Goal: Transaction & Acquisition: Obtain resource

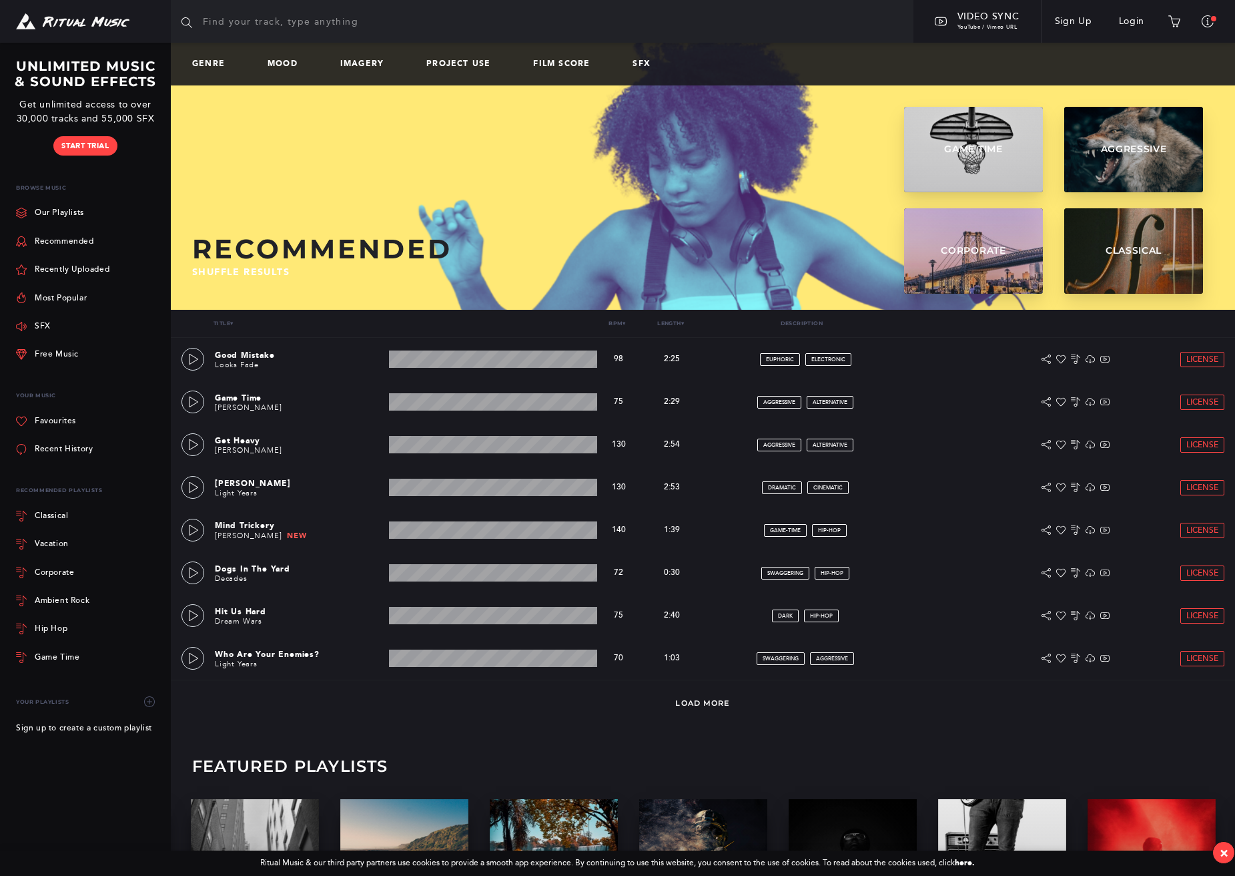
click at [559, 741] on div "Genre Mood Imagery Project Use Film Score SFX Recommended Shuffle results Game …" at bounding box center [703, 489] width 1064 height 892
click at [195, 409] on link at bounding box center [193, 401] width 23 height 23
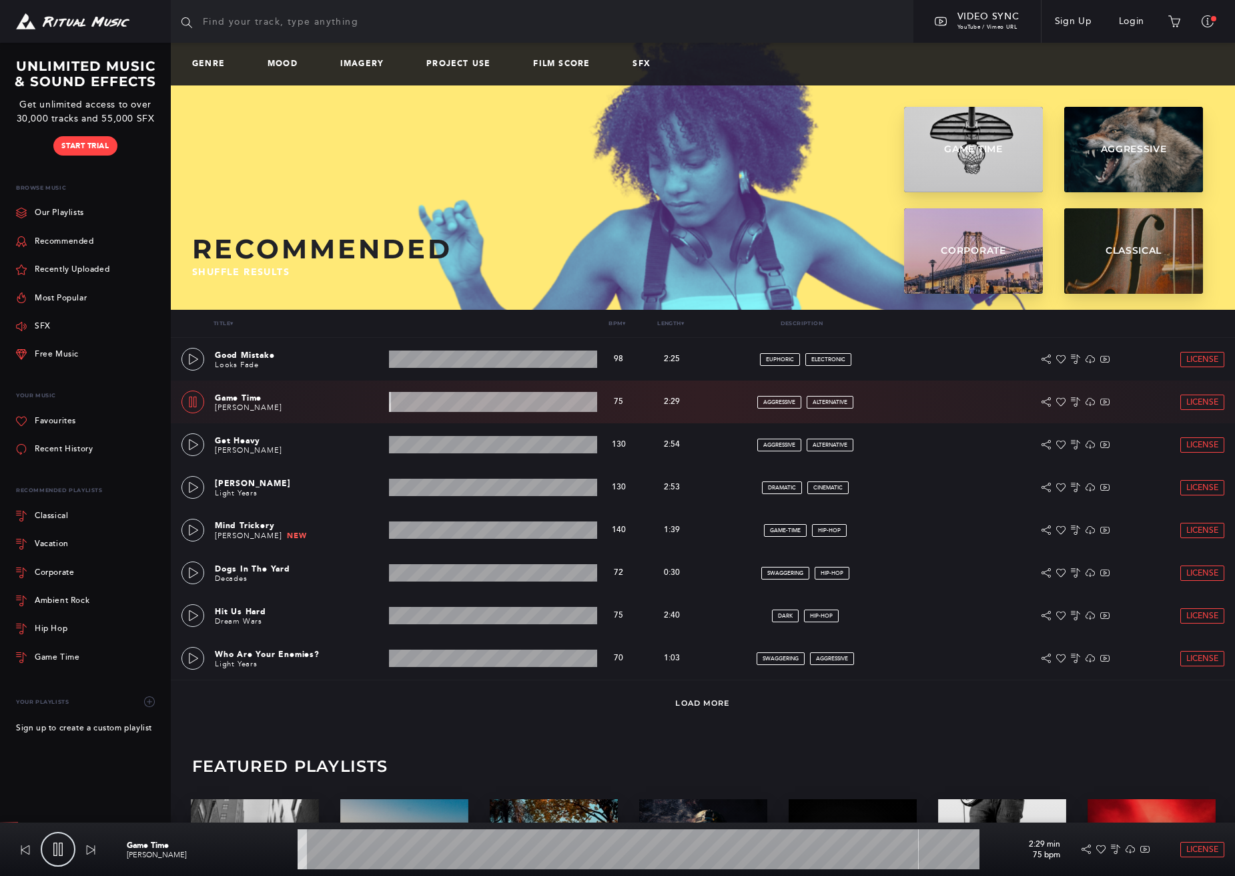
click at [195, 400] on icon at bounding box center [193, 401] width 11 height 11
click at [188, 446] on icon at bounding box center [193, 444] width 11 height 11
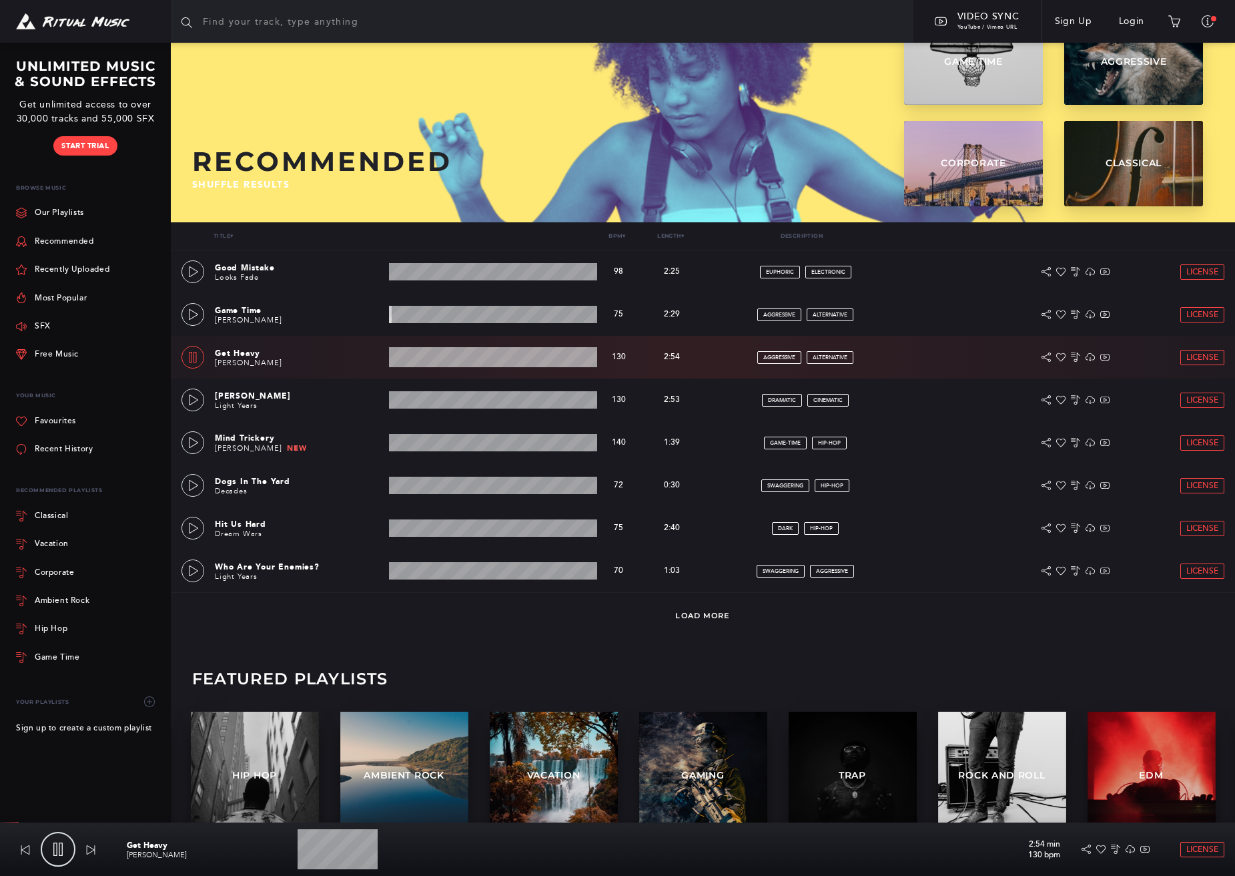
scroll to position [89, 0]
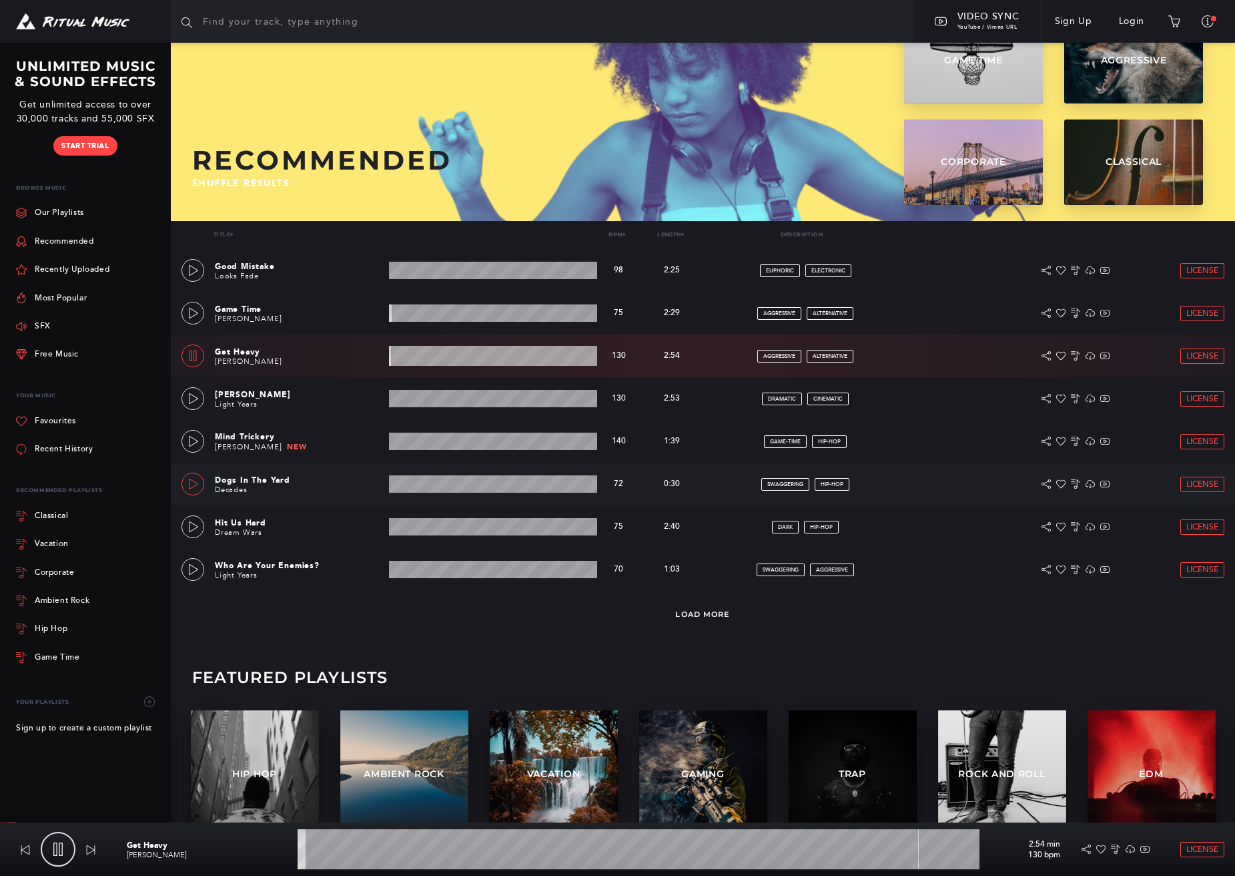
click at [188, 488] on div at bounding box center [193, 484] width 11 height 9
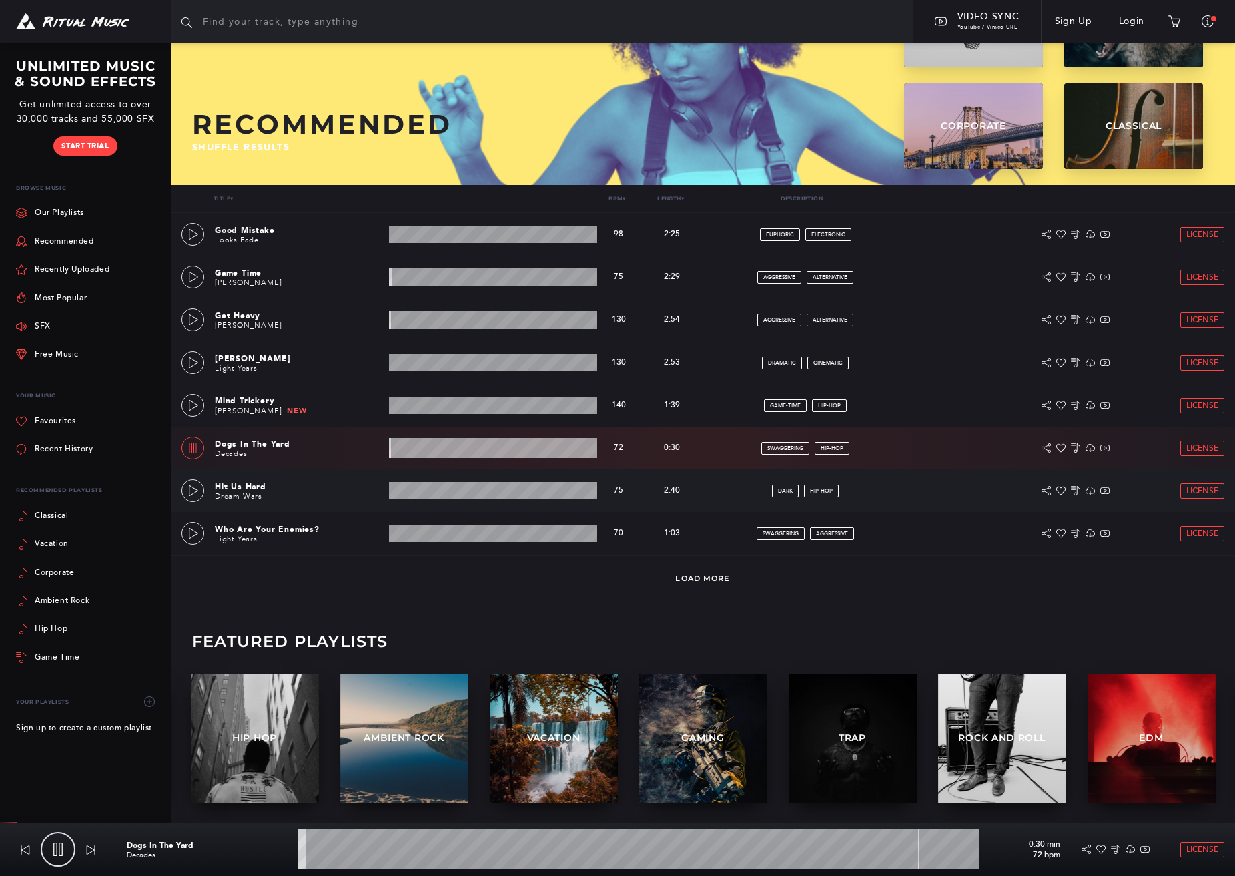
scroll to position [124, 0]
click at [188, 495] on div at bounding box center [193, 491] width 11 height 9
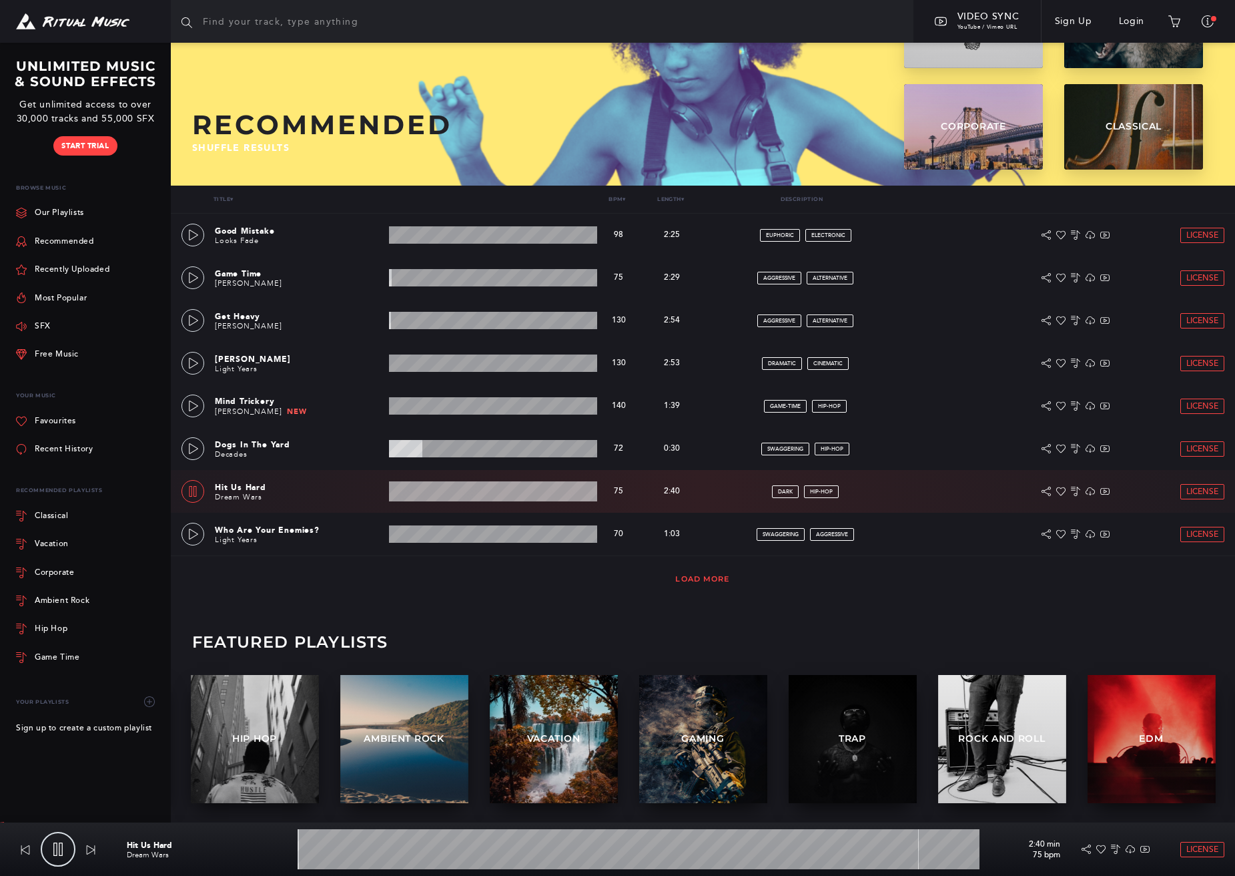
click at [702, 582] on link "Load More" at bounding box center [702, 578] width 55 height 9
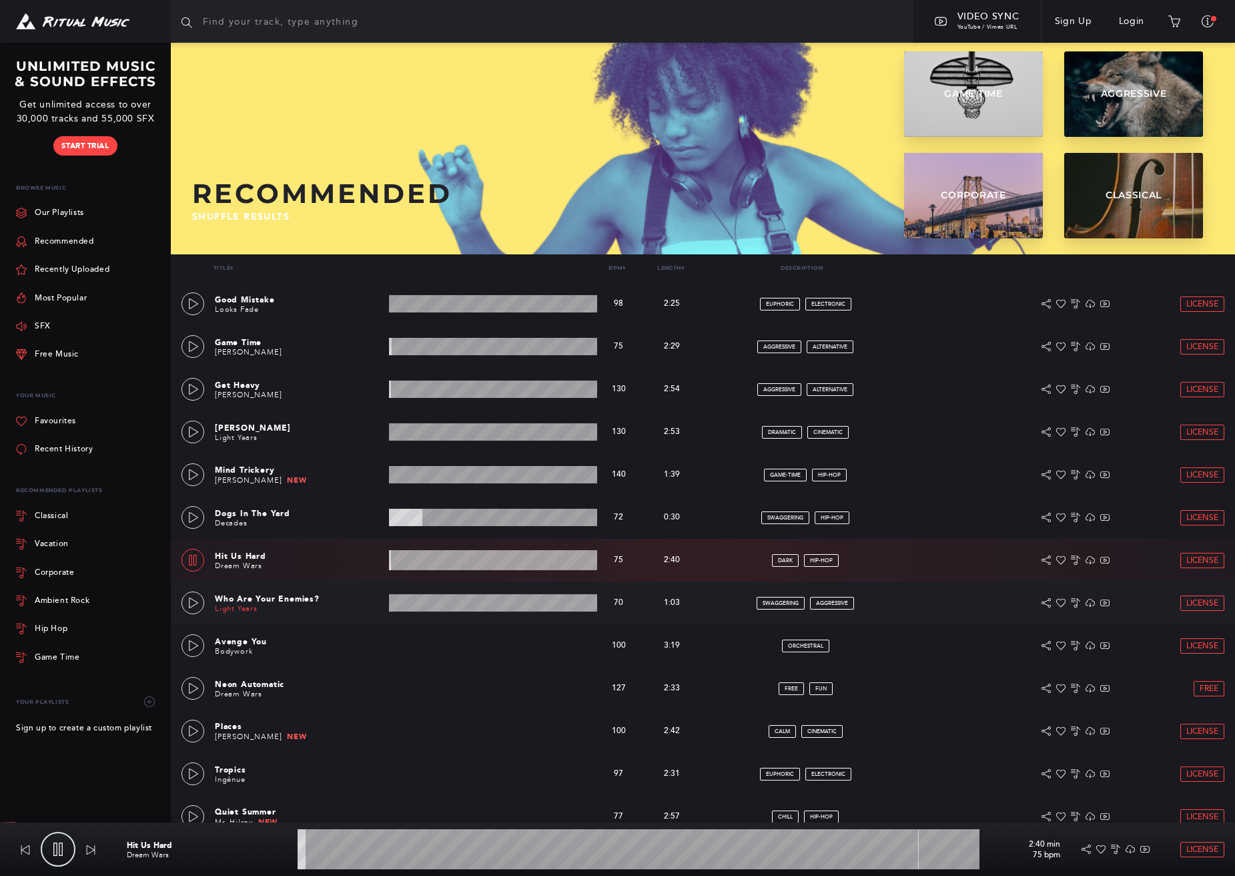
scroll to position [58, 0]
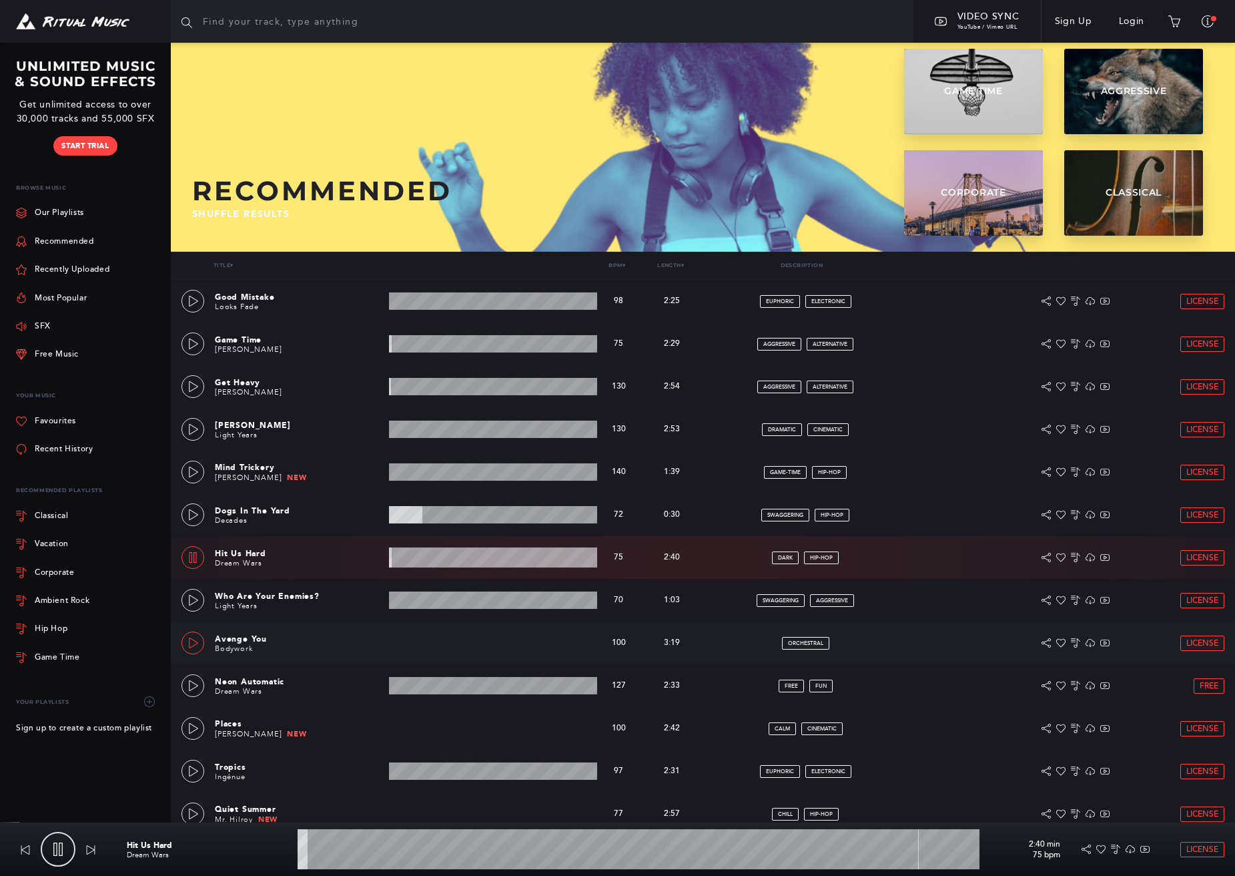
click at [194, 647] on icon at bounding box center [193, 642] width 11 height 11
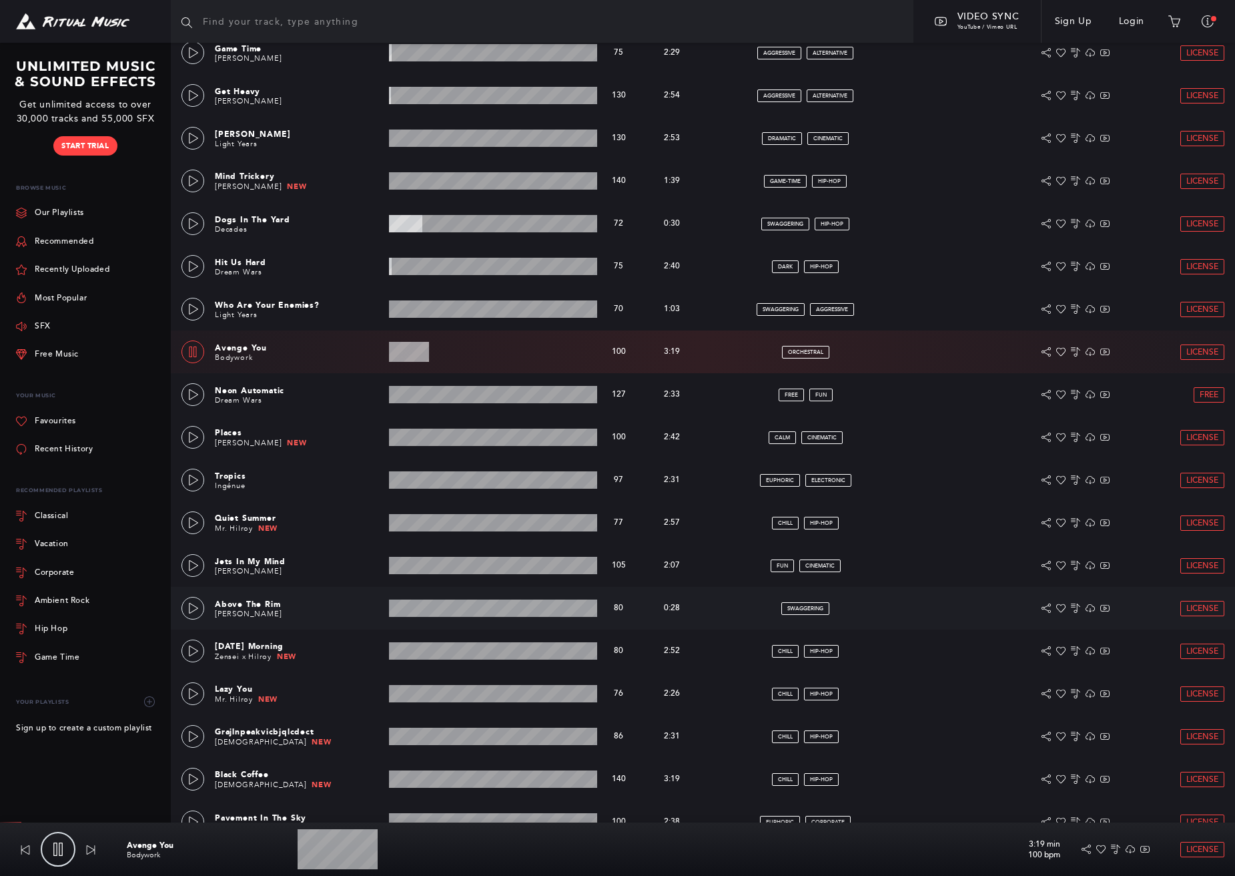
scroll to position [353, 0]
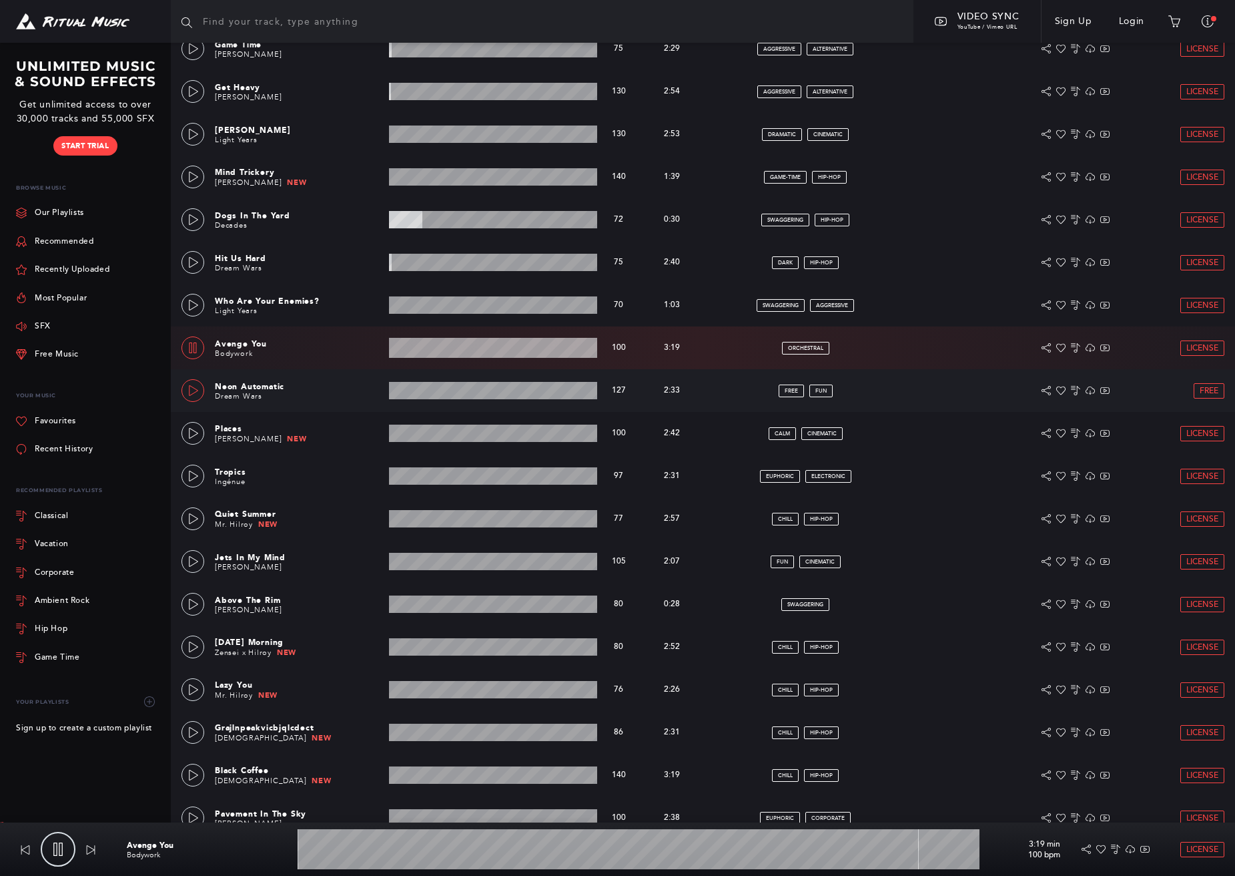
click at [196, 396] on link at bounding box center [193, 390] width 23 height 23
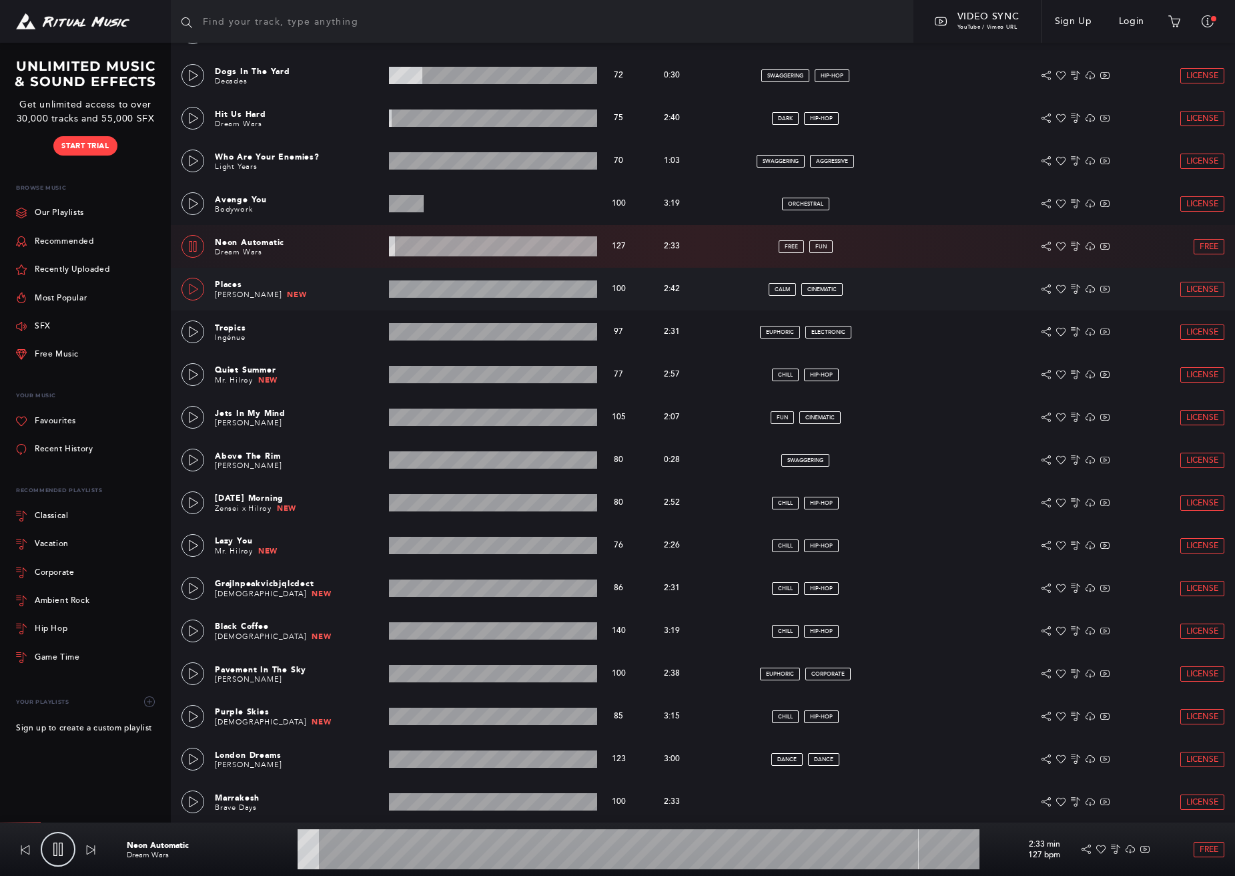
scroll to position [503, 0]
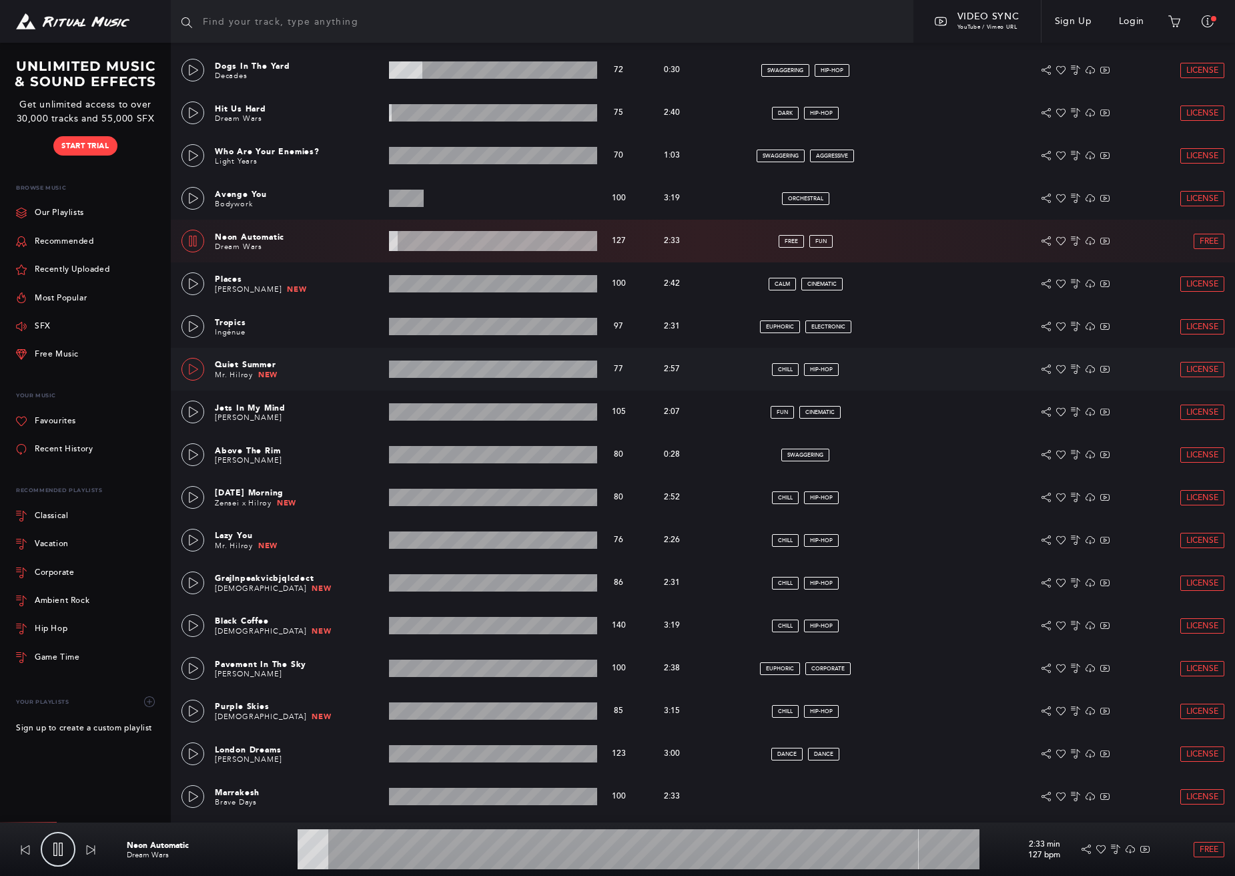
click at [186, 370] on link at bounding box center [193, 369] width 23 height 23
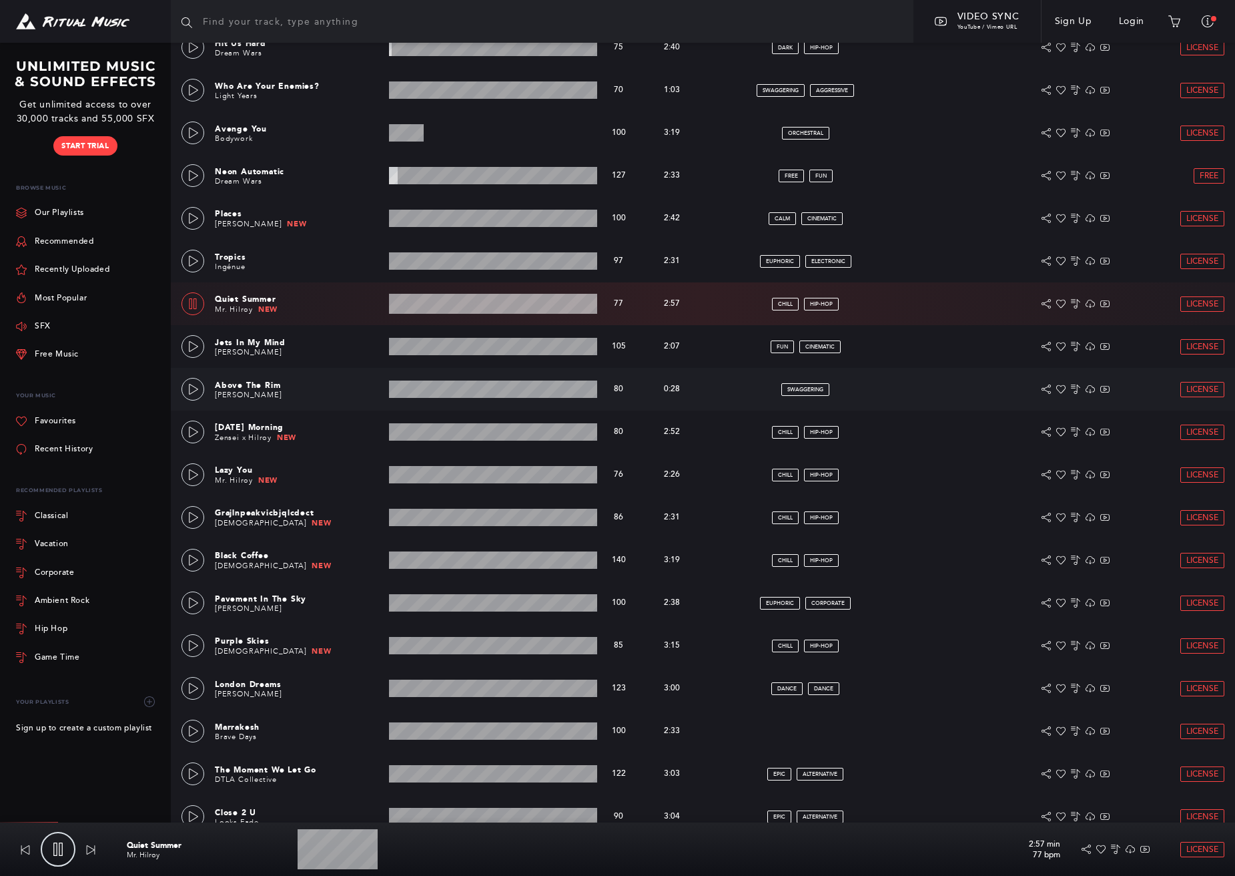
scroll to position [571, 0]
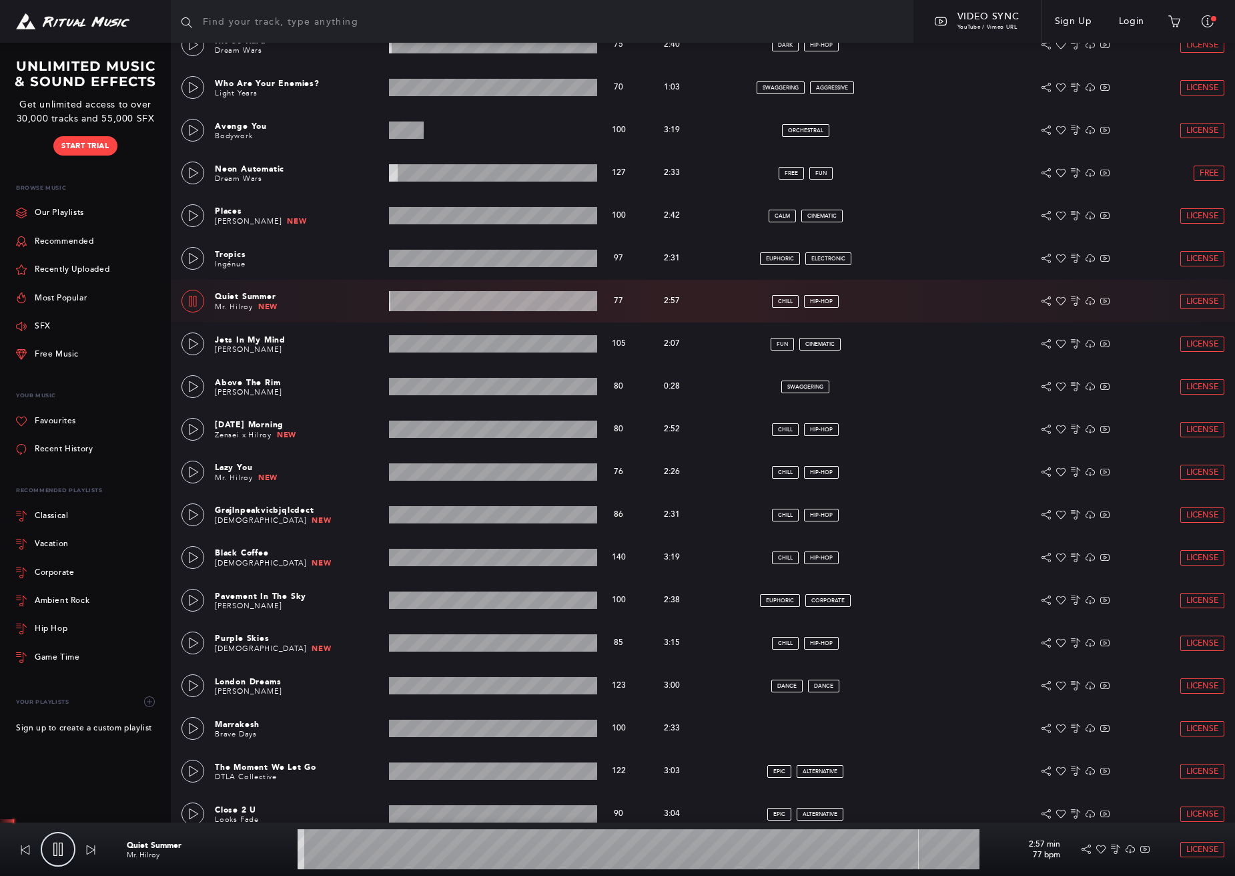
click at [388, 853] on wave at bounding box center [639, 849] width 682 height 40
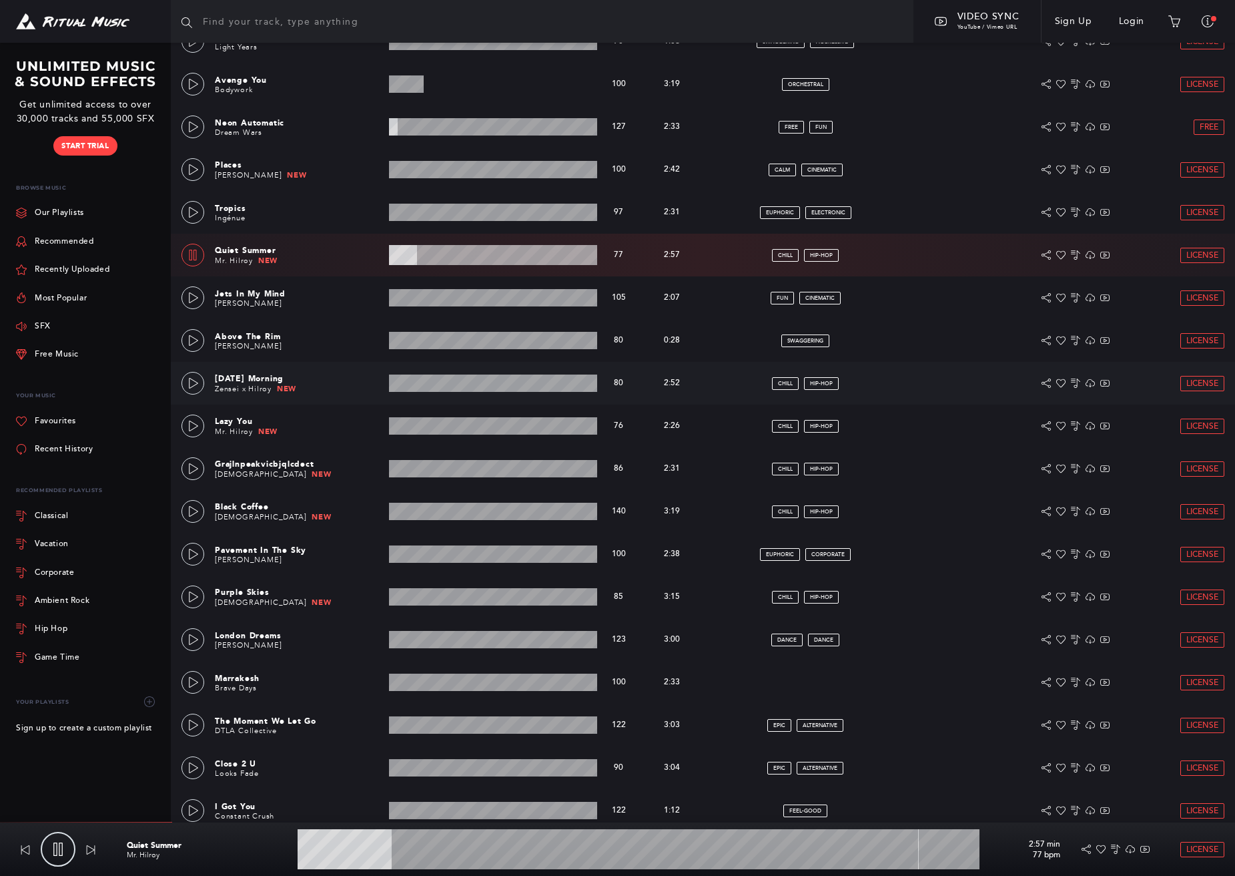
scroll to position [621, 0]
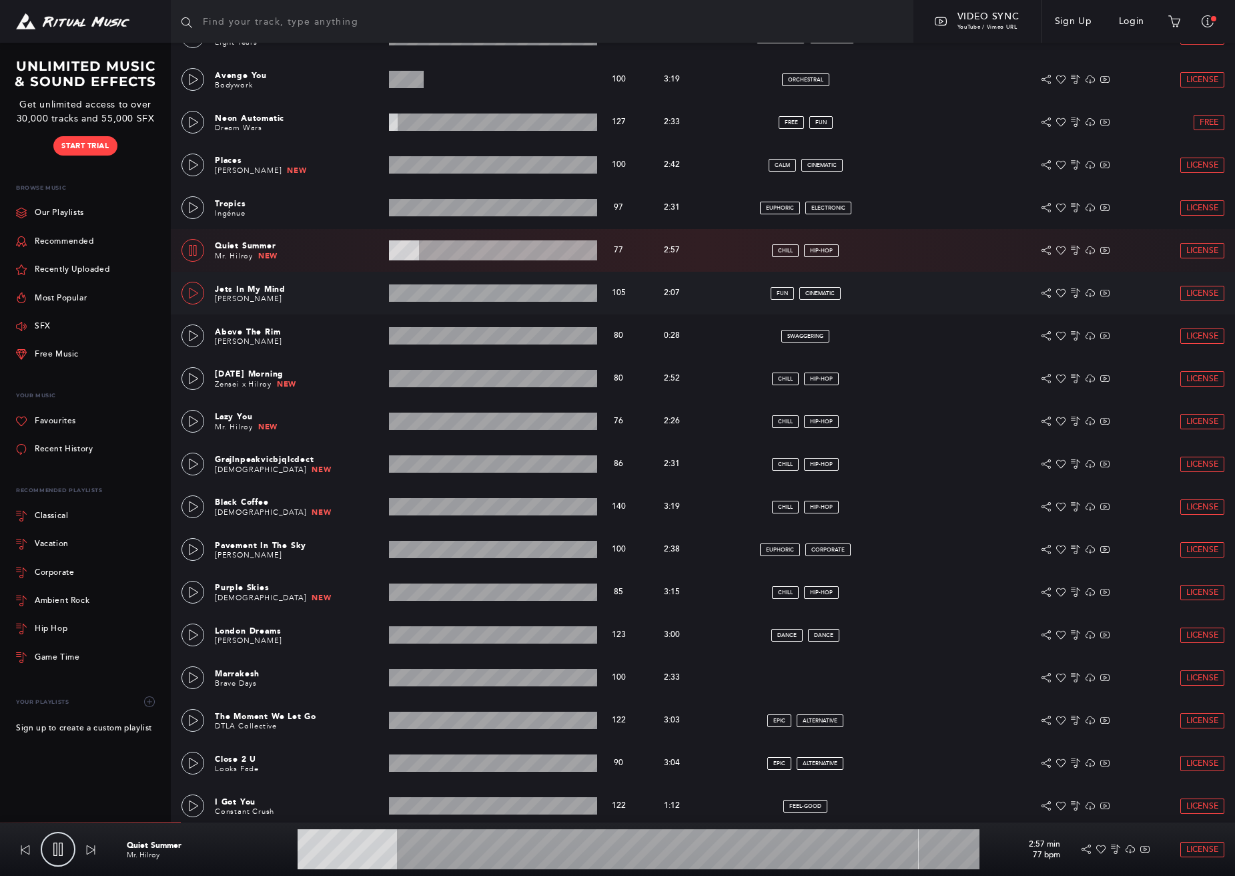
click at [192, 293] on icon at bounding box center [193, 293] width 11 height 11
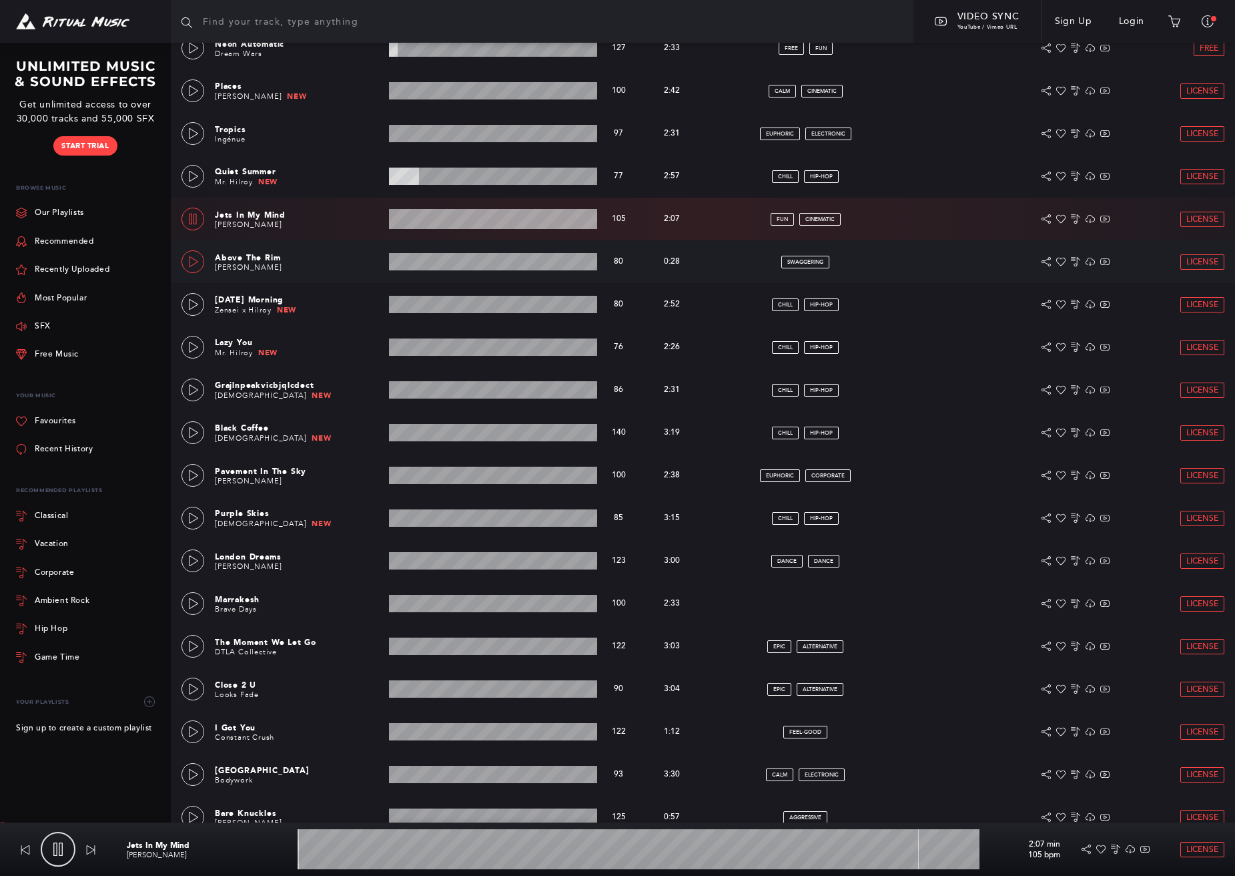
scroll to position [695, 0]
click at [356, 850] on wave at bounding box center [639, 849] width 682 height 40
click at [372, 852] on wave at bounding box center [639, 849] width 682 height 40
click at [68, 854] on link at bounding box center [58, 848] width 35 height 35
type input "11.6"
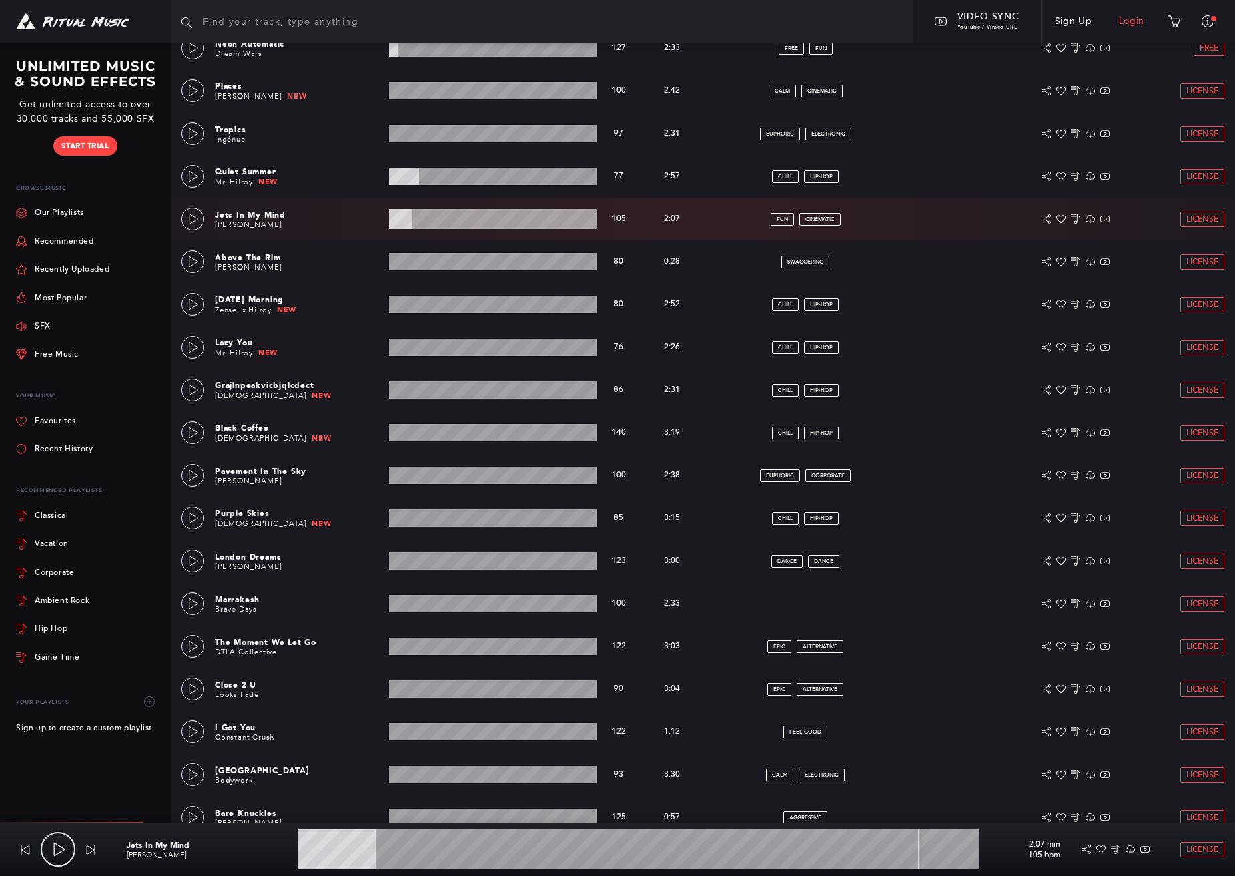
click at [1125, 21] on link "Login" at bounding box center [1132, 21] width 53 height 37
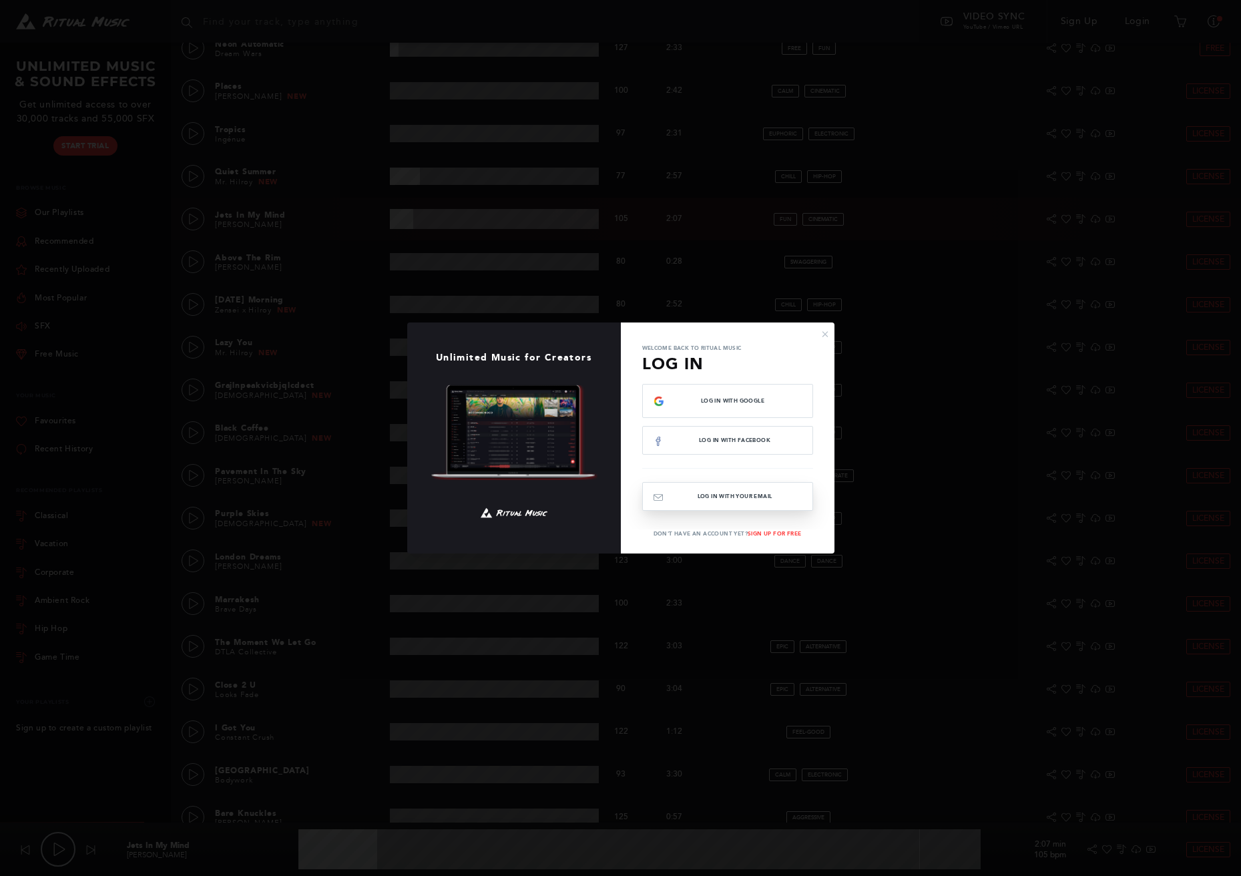
click at [732, 497] on button "Log In with your email" at bounding box center [727, 496] width 171 height 29
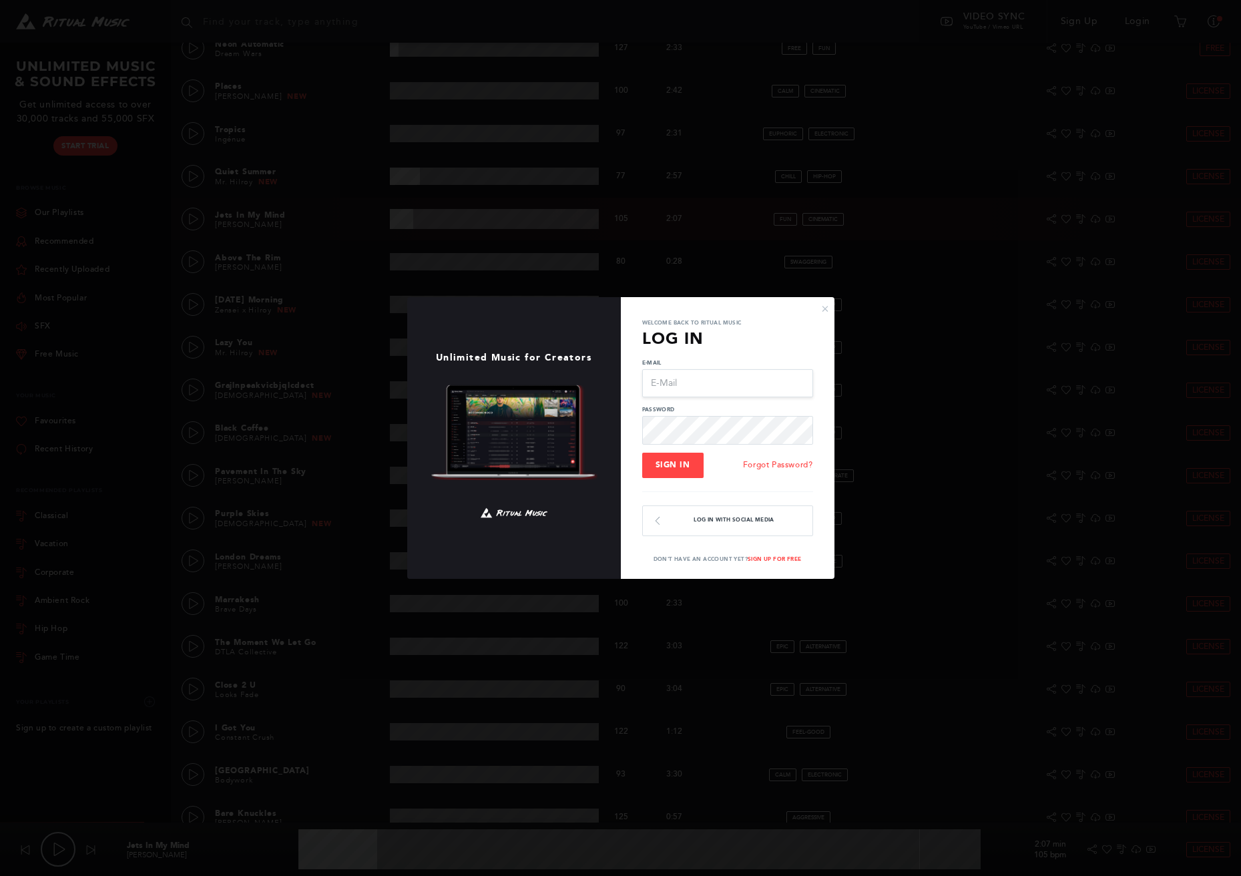
type input "[EMAIL_ADDRESS][DOMAIN_NAME]"
click at [675, 465] on span "Sign In" at bounding box center [672, 464] width 35 height 9
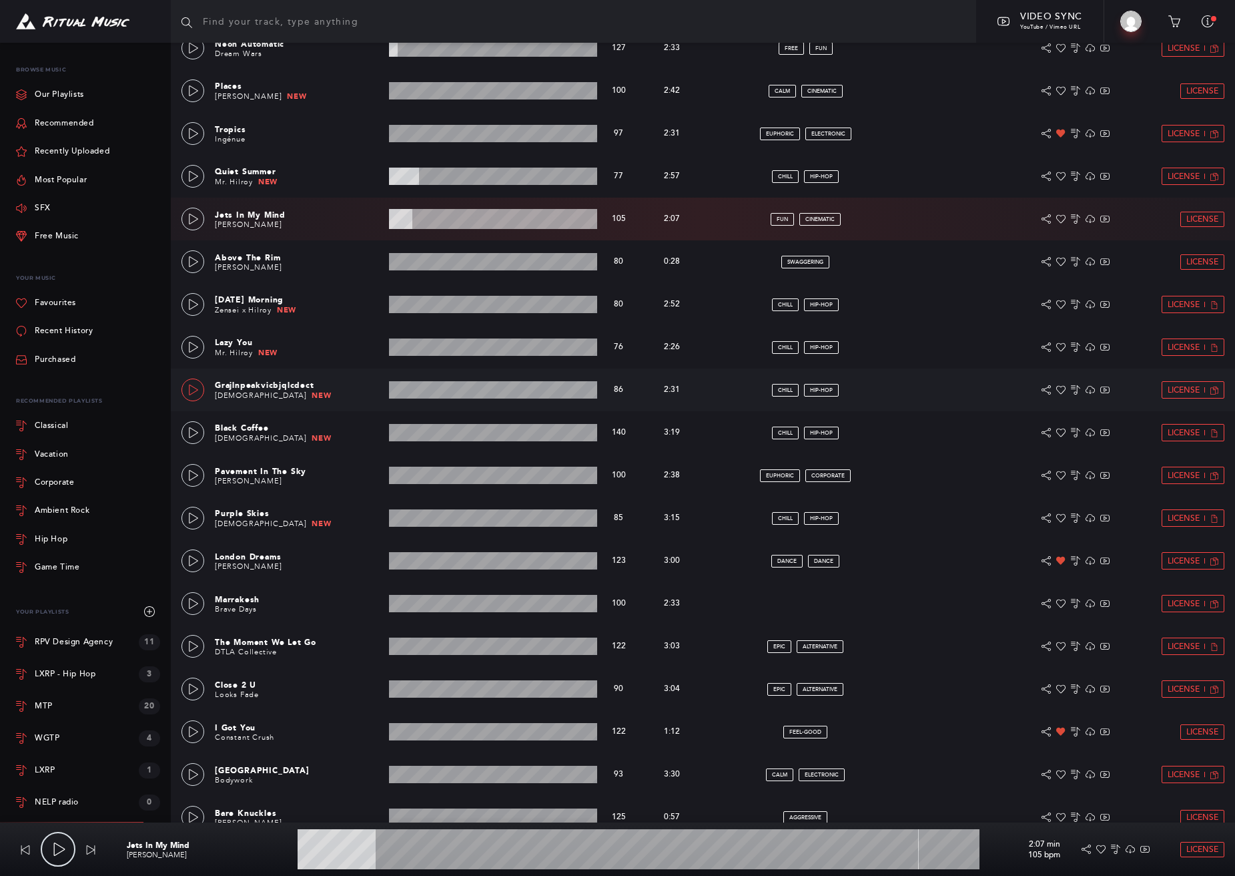
click at [193, 393] on icon at bounding box center [193, 389] width 11 height 11
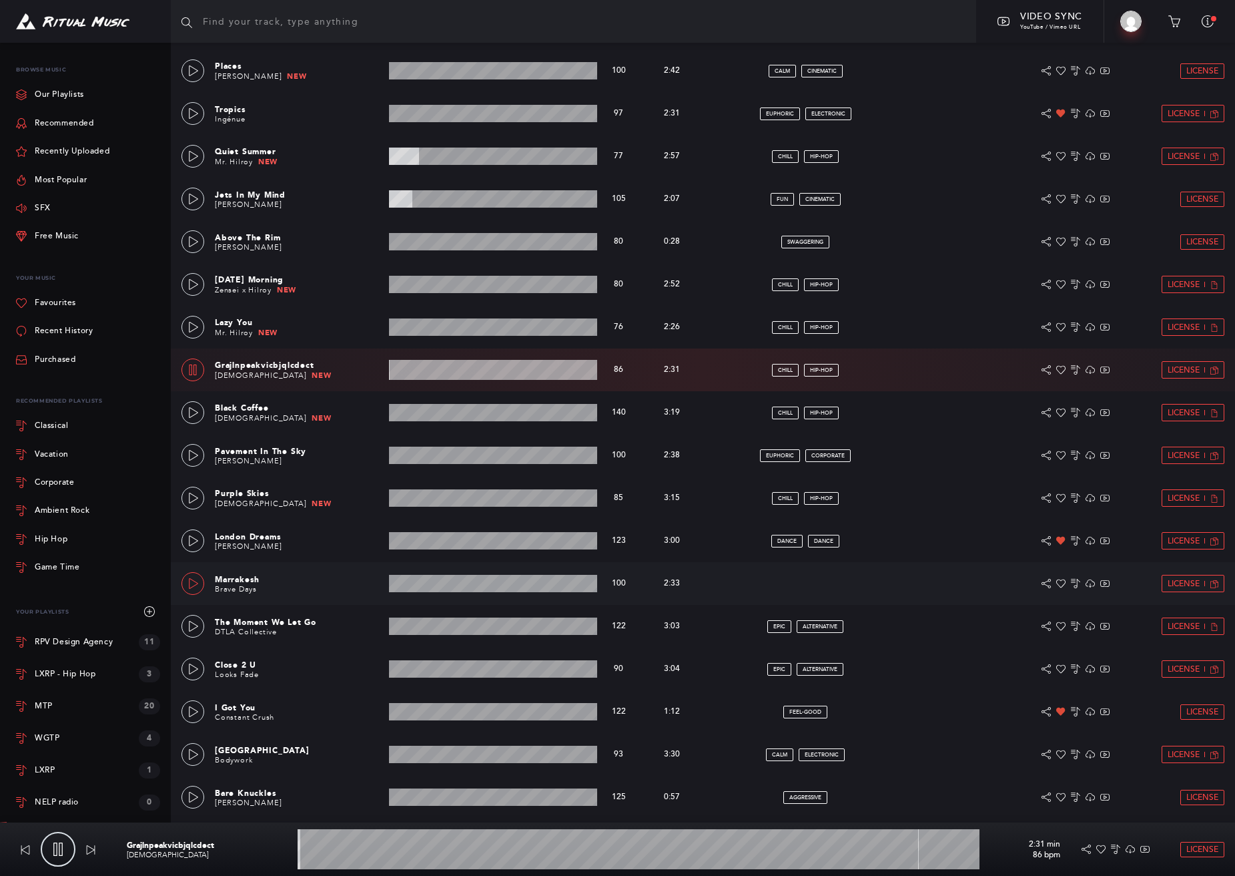
scroll to position [713, 0]
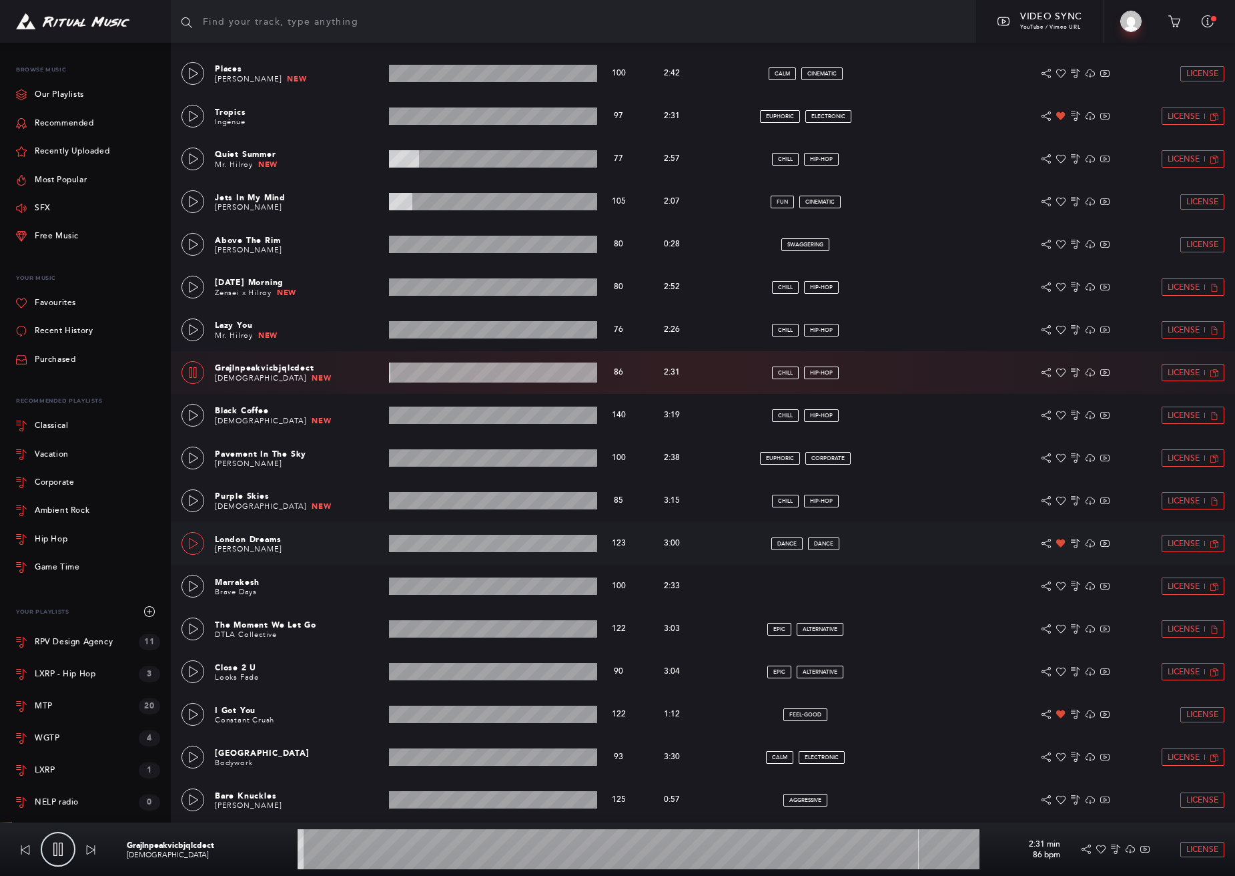
click at [192, 541] on icon at bounding box center [193, 543] width 11 height 11
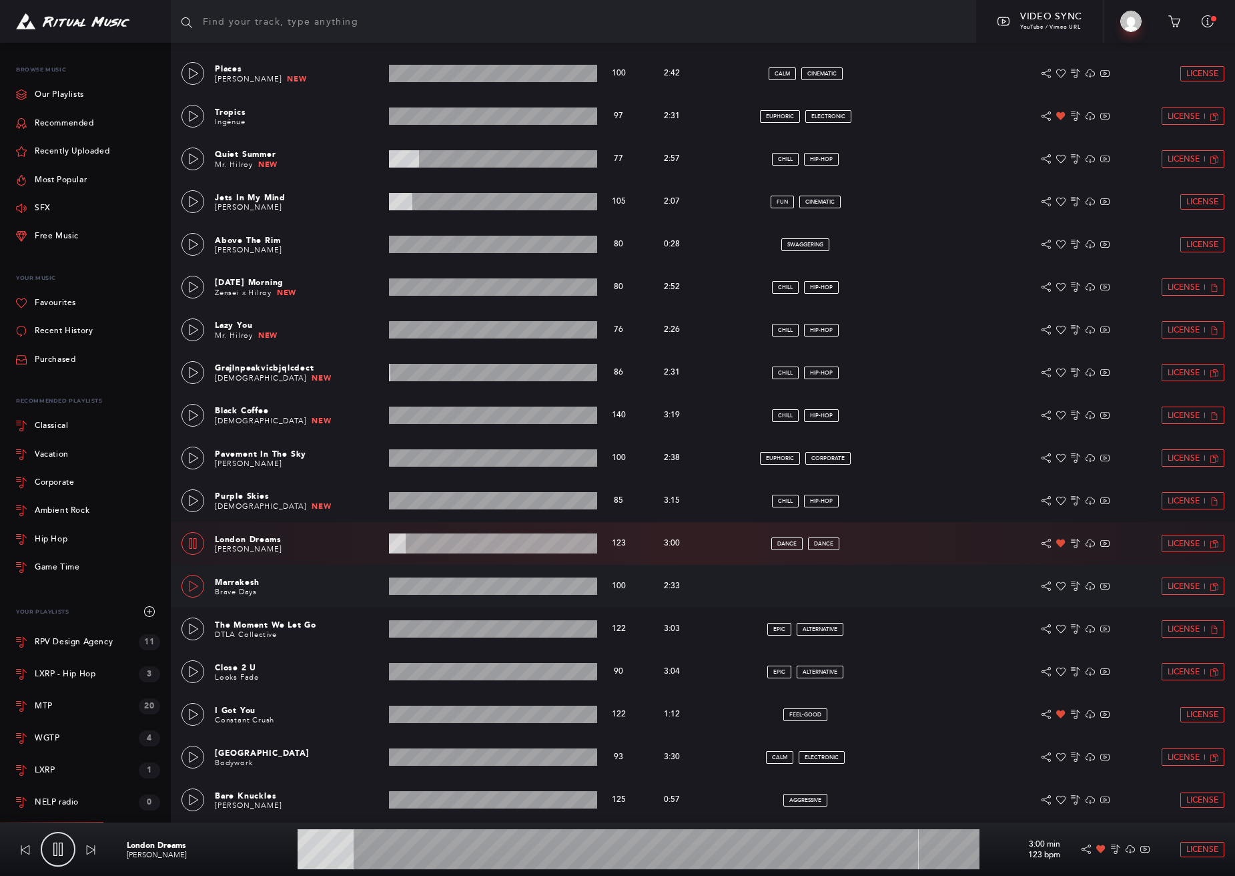
click at [188, 587] on div at bounding box center [193, 586] width 11 height 9
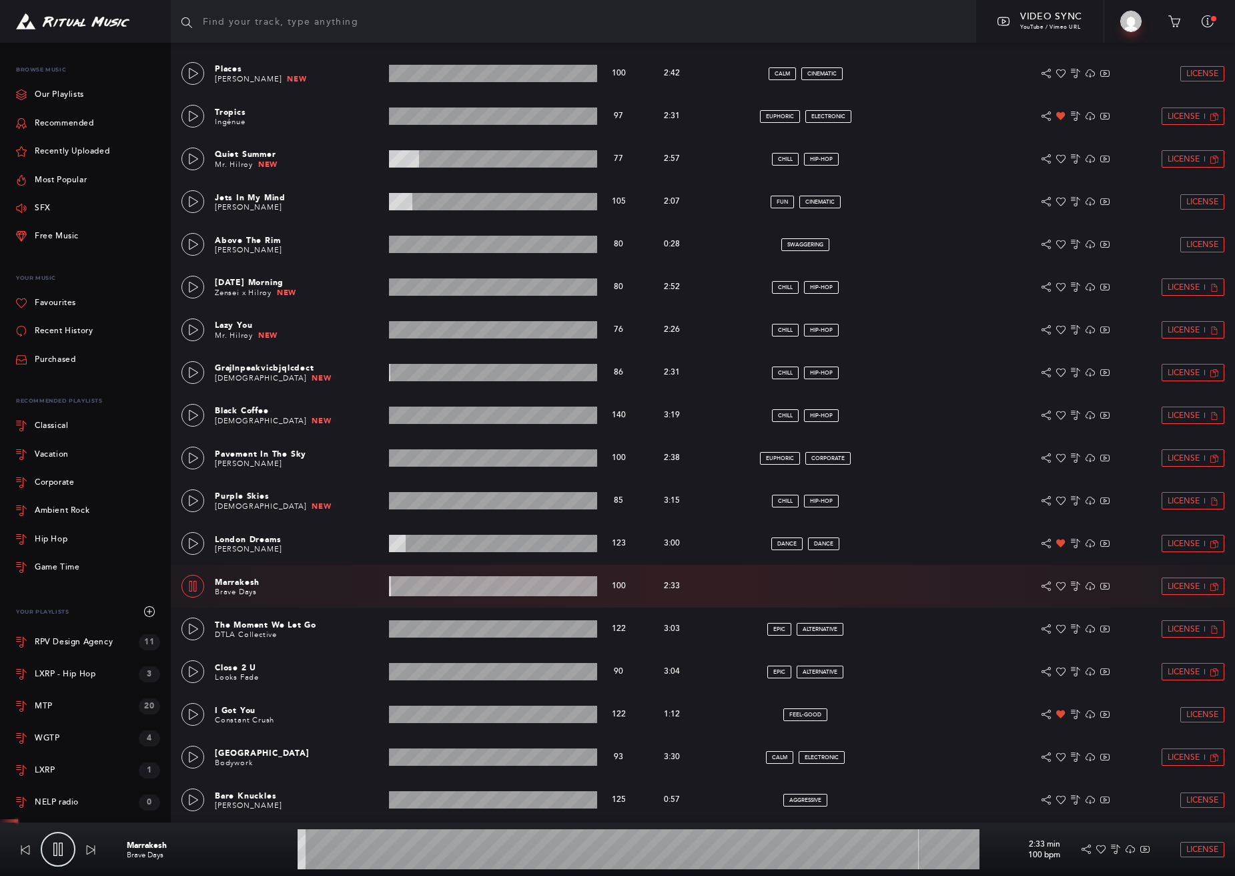
click at [372, 851] on wave at bounding box center [639, 849] width 682 height 40
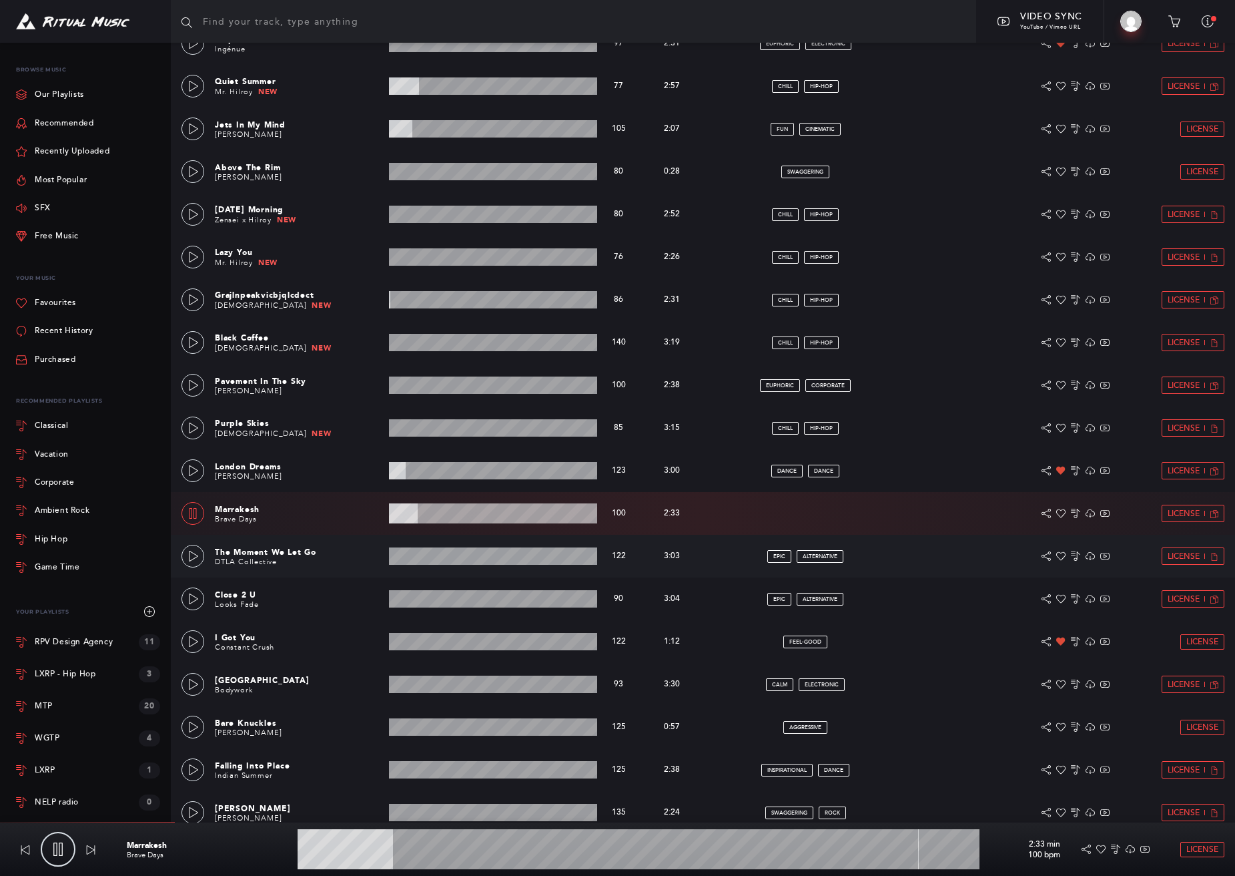
scroll to position [788, 0]
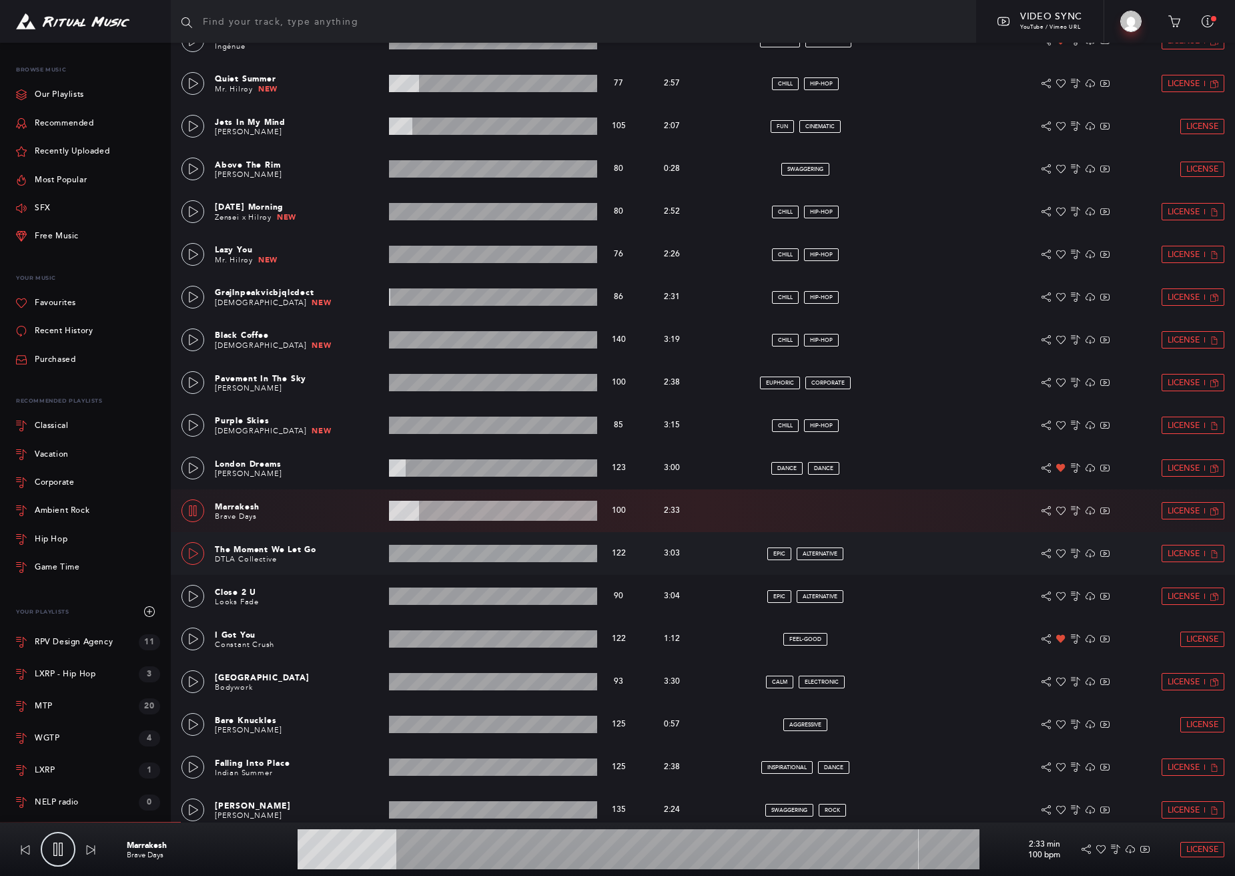
click at [192, 559] on link at bounding box center [193, 553] width 23 height 23
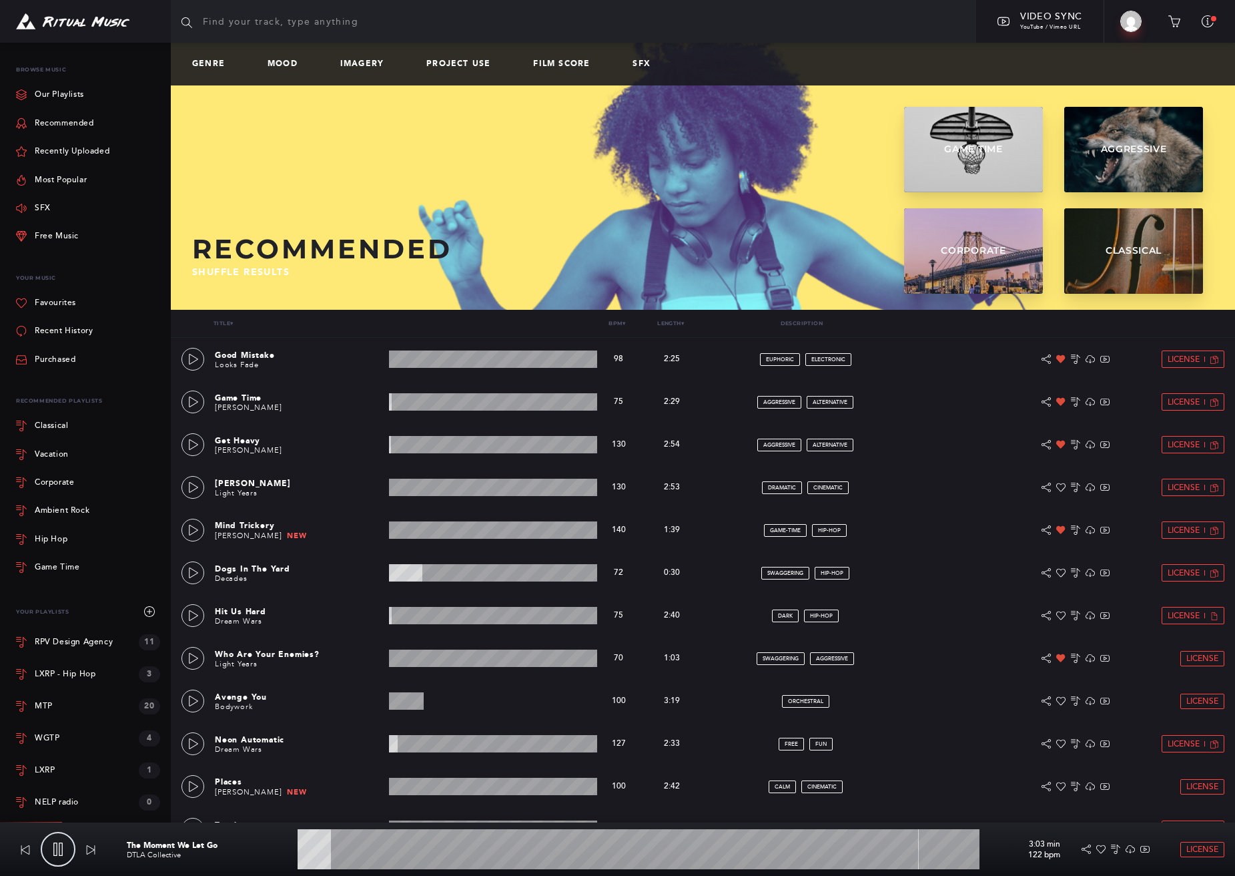
scroll to position [0, 0]
click at [259, 272] on span "Shuffle results" at bounding box center [240, 271] width 97 height 11
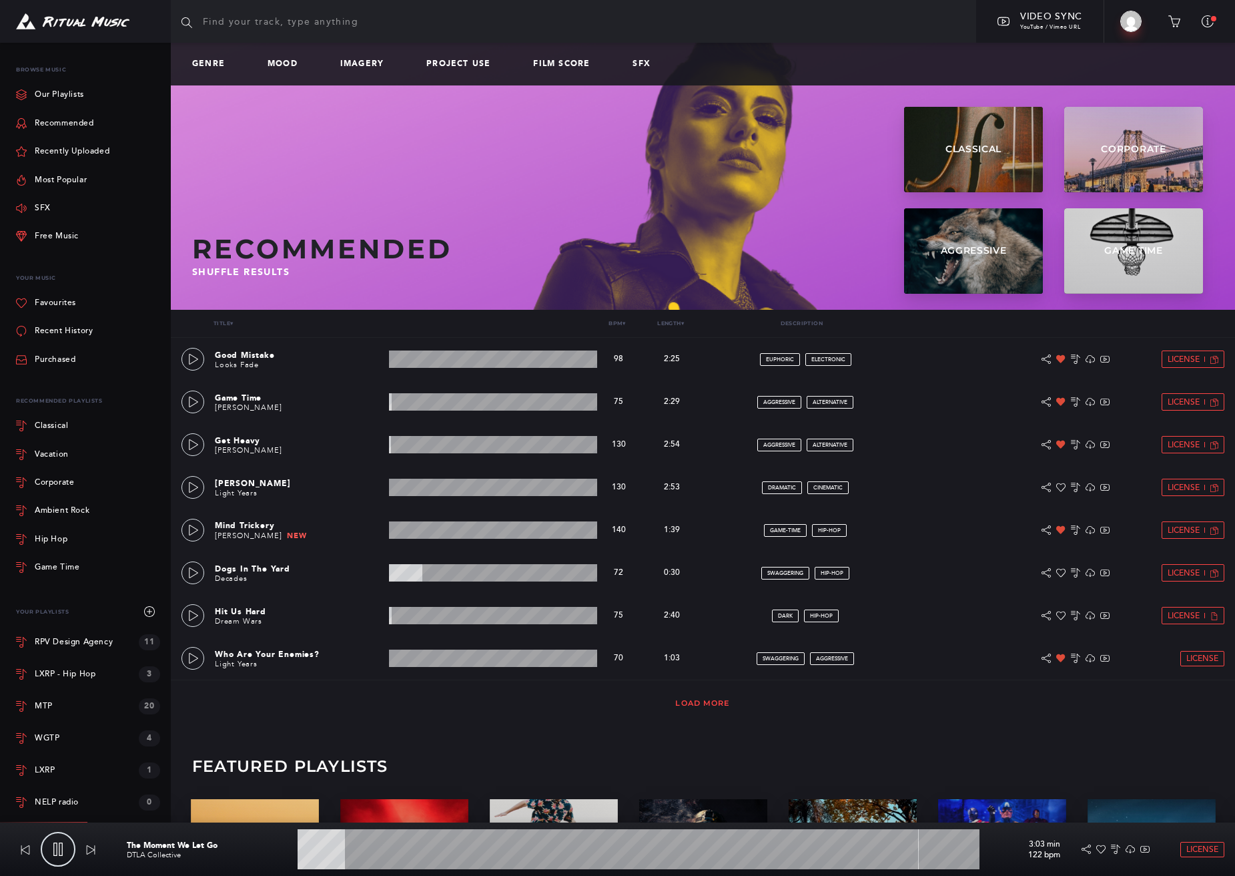
click at [716, 698] on link "Load More" at bounding box center [702, 702] width 55 height 9
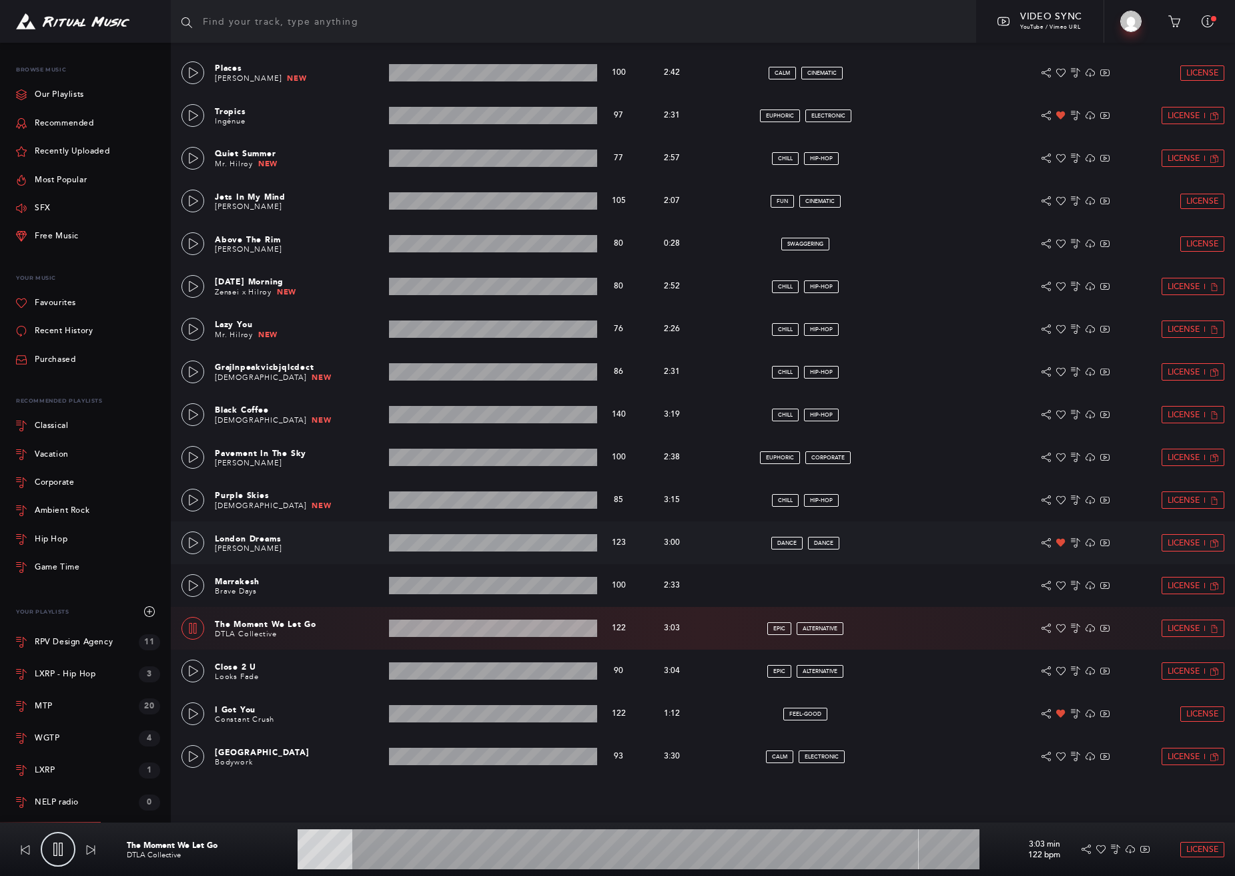
scroll to position [713, 0]
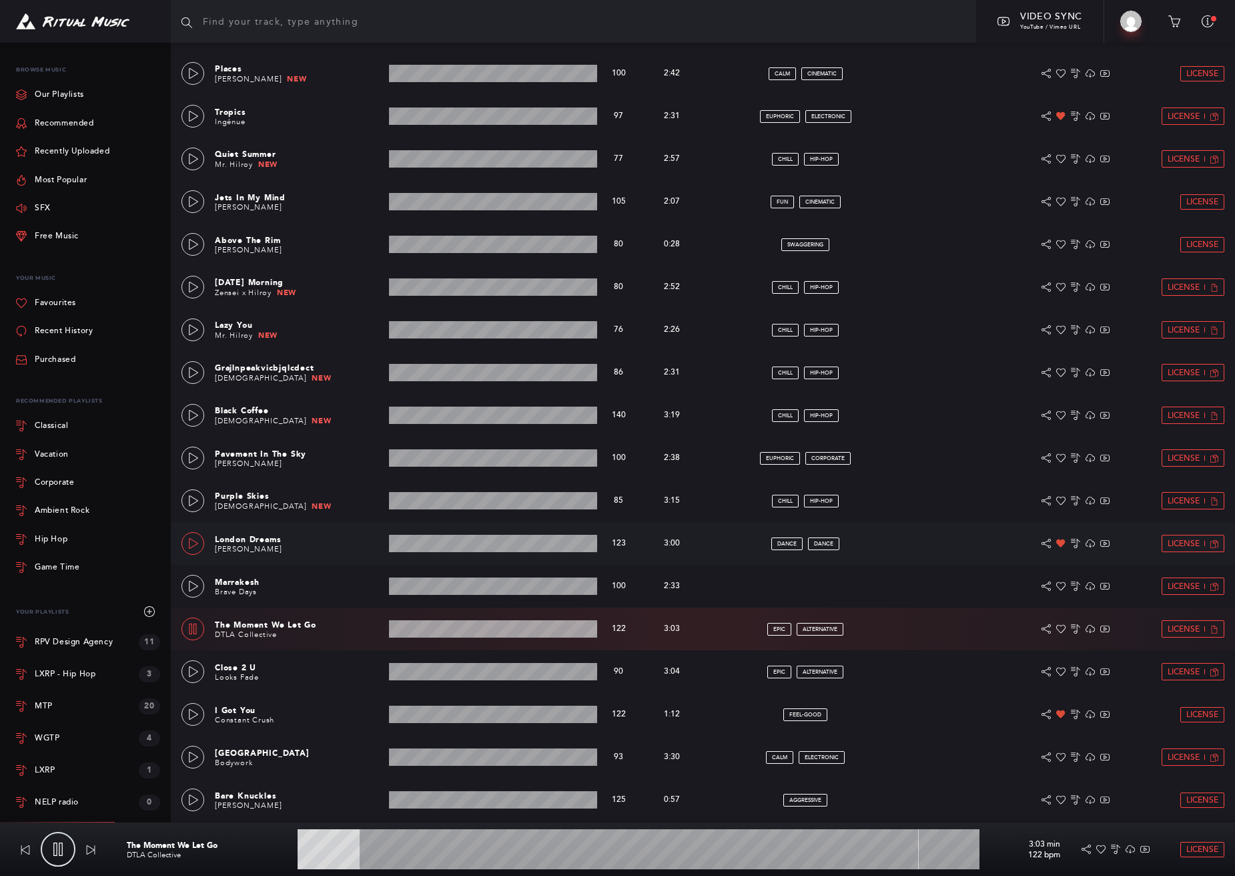
click at [196, 544] on icon at bounding box center [193, 543] width 11 height 11
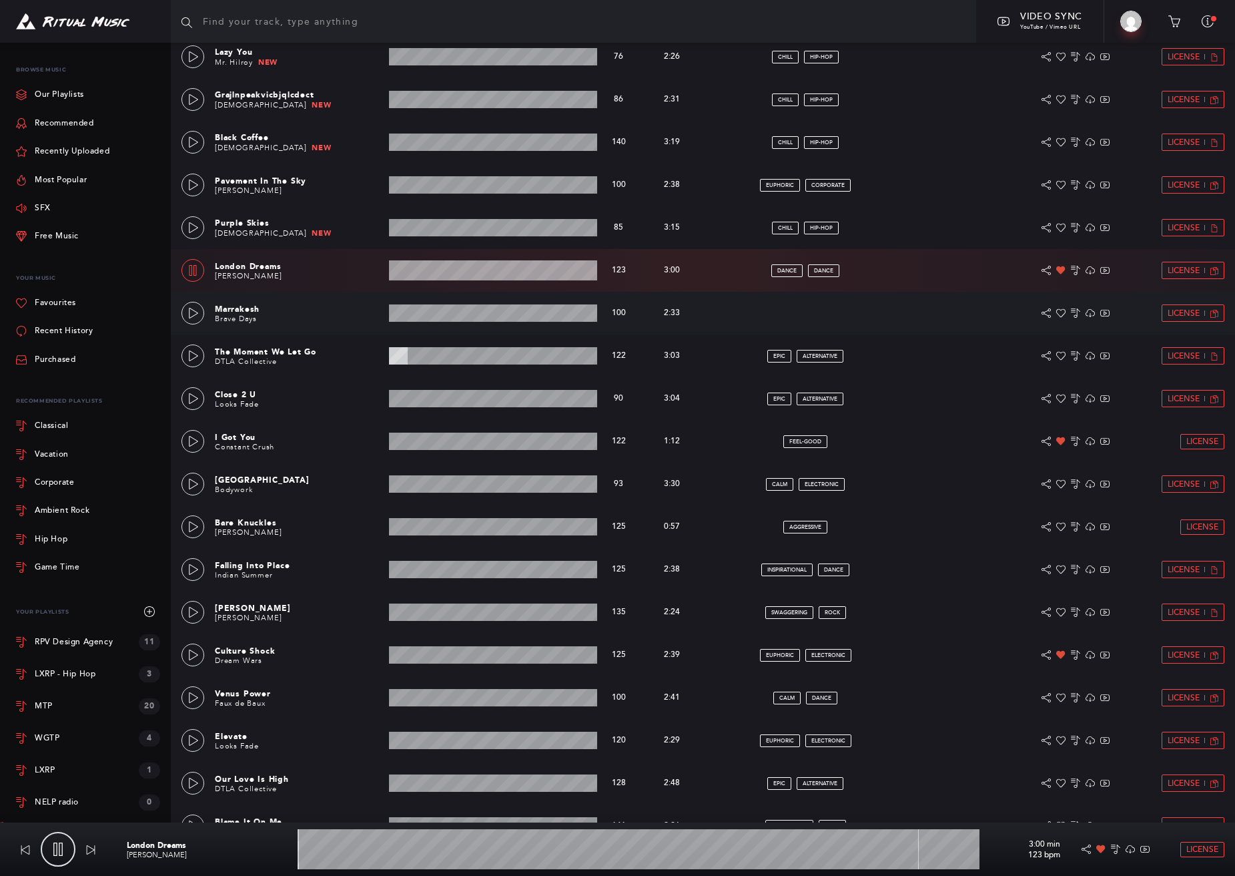
scroll to position [1031, 0]
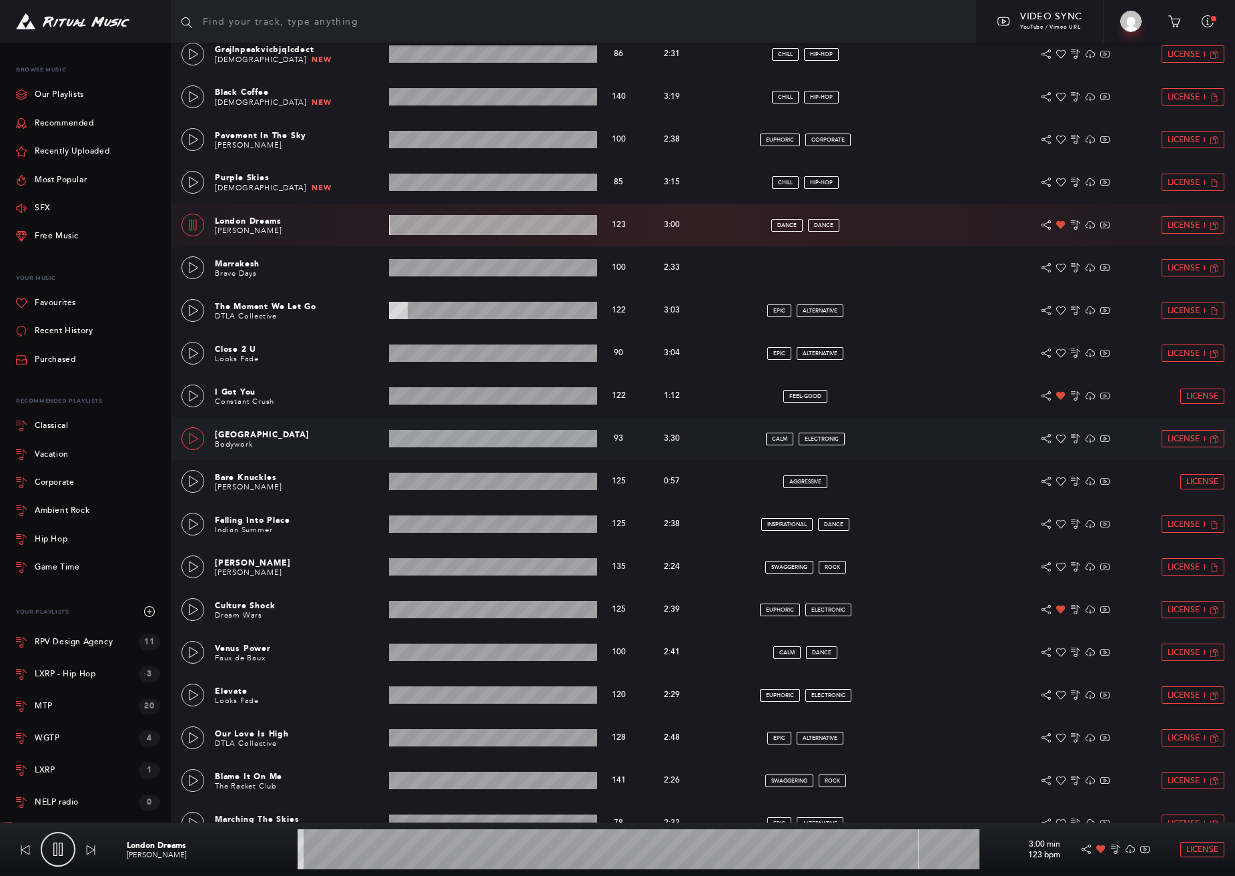
click at [190, 440] on icon at bounding box center [193, 438] width 11 height 11
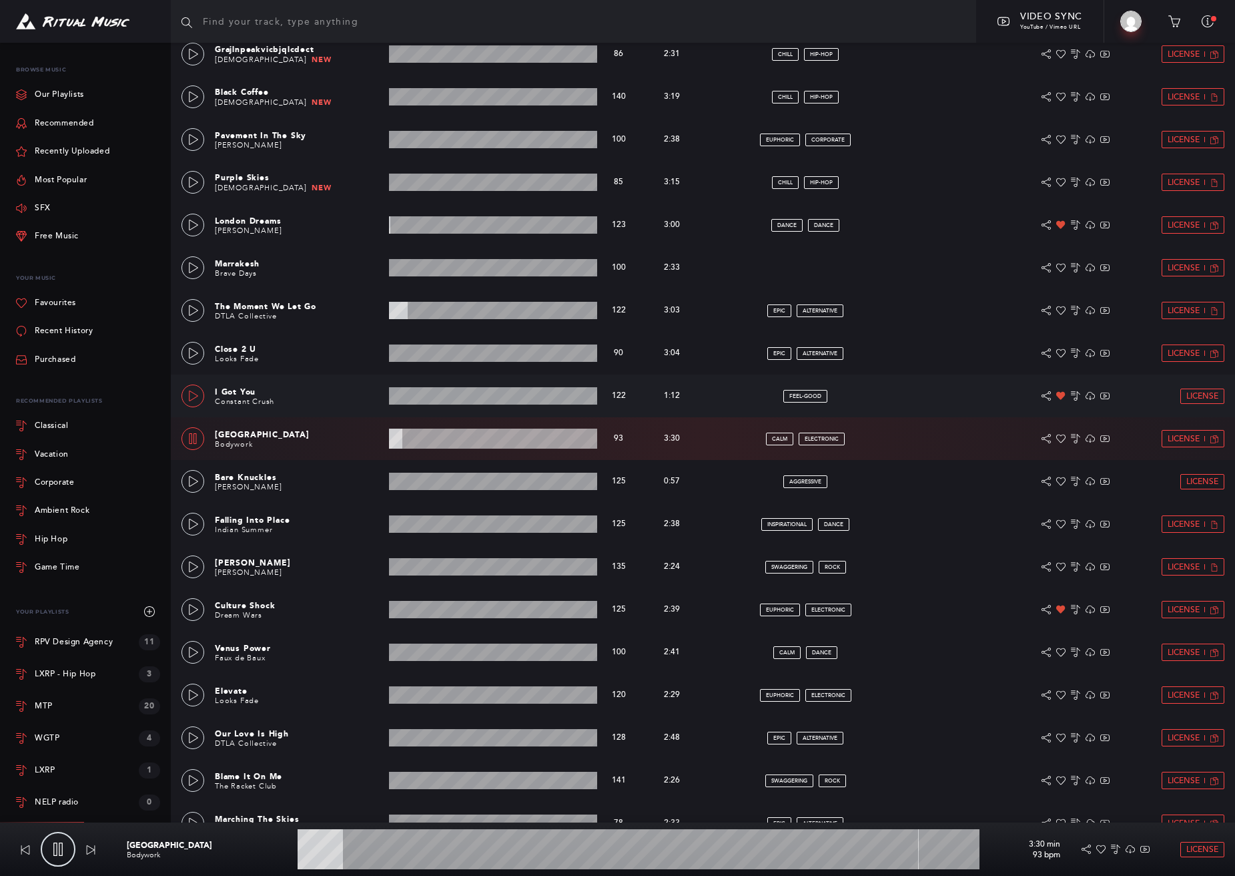
click at [192, 396] on icon at bounding box center [193, 395] width 11 height 11
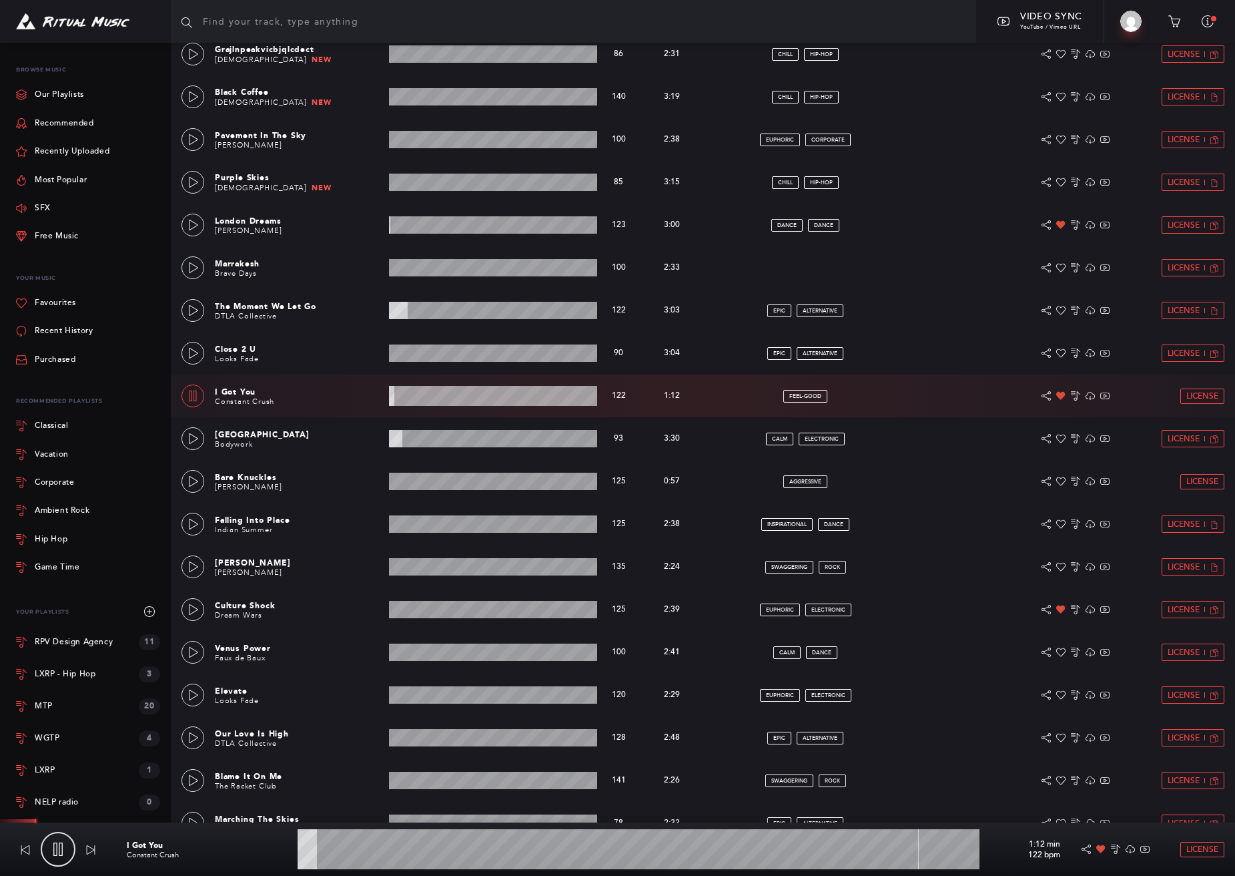
click at [363, 849] on wave at bounding box center [639, 849] width 682 height 40
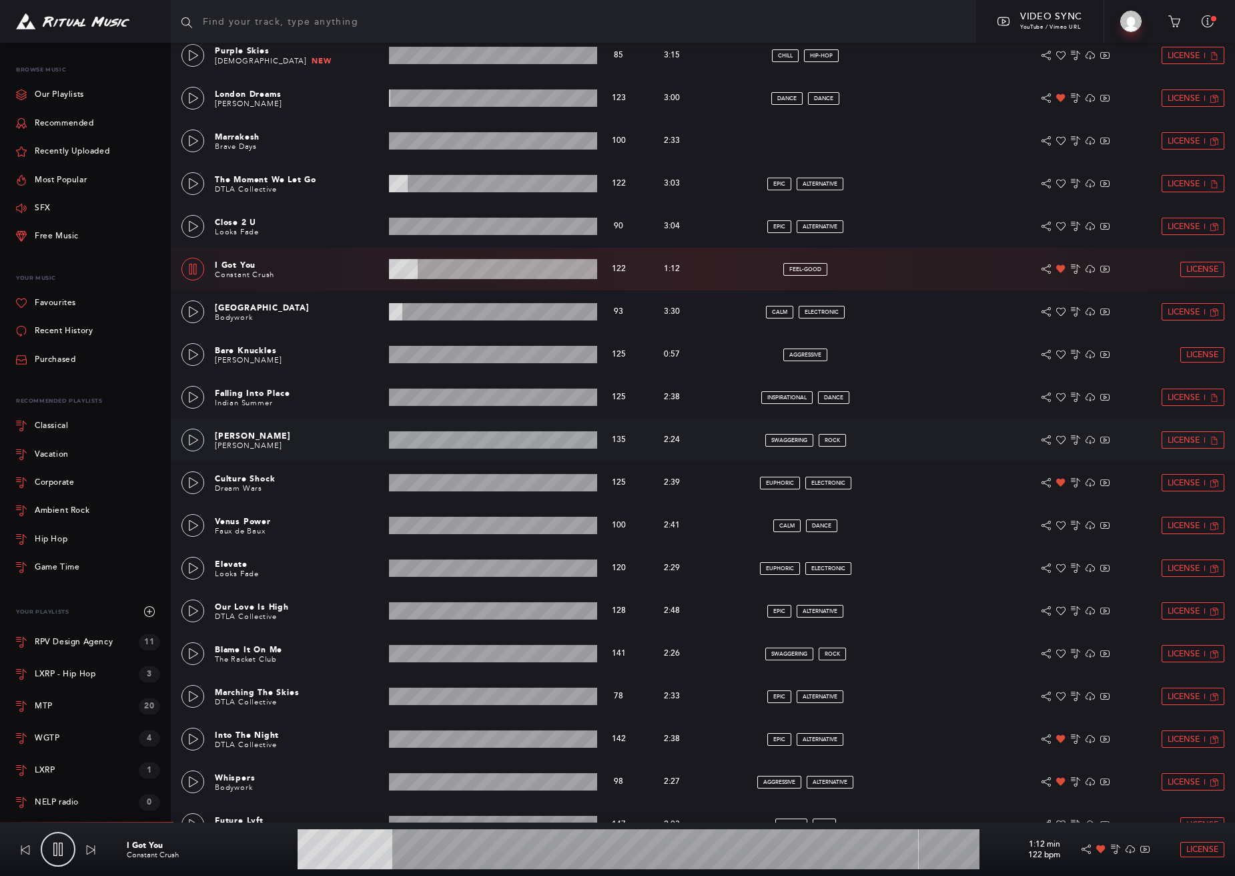
scroll to position [1159, 0]
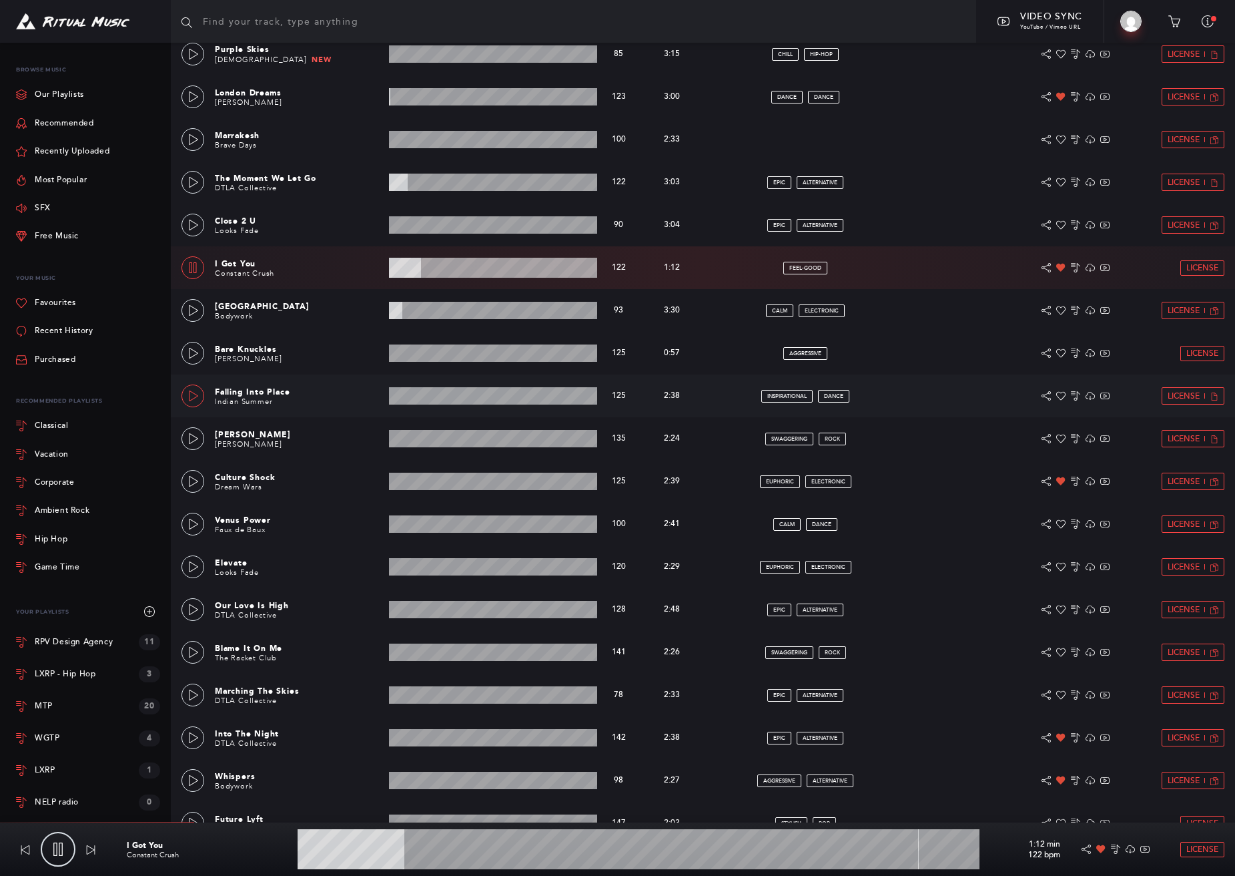
click at [194, 396] on icon at bounding box center [193, 395] width 11 height 11
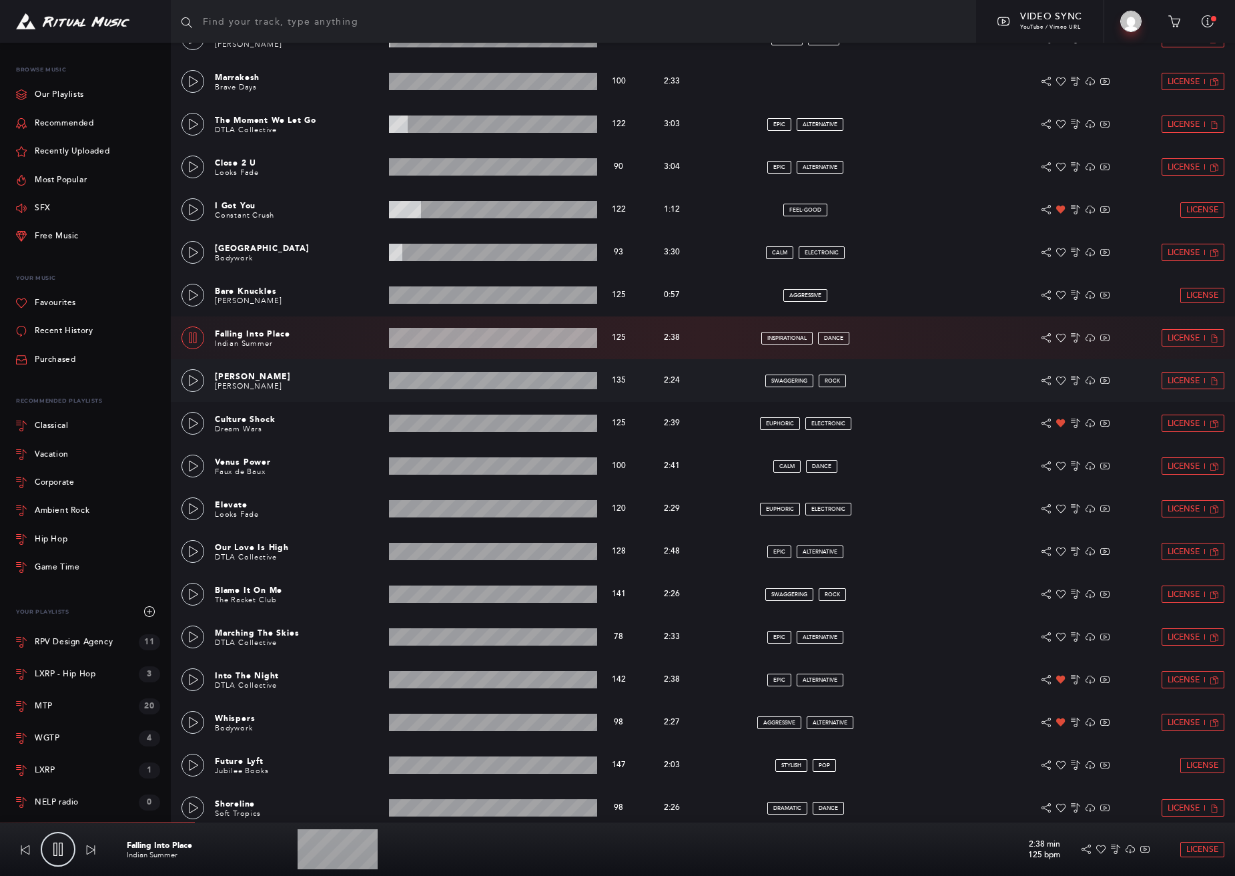
scroll to position [1223, 0]
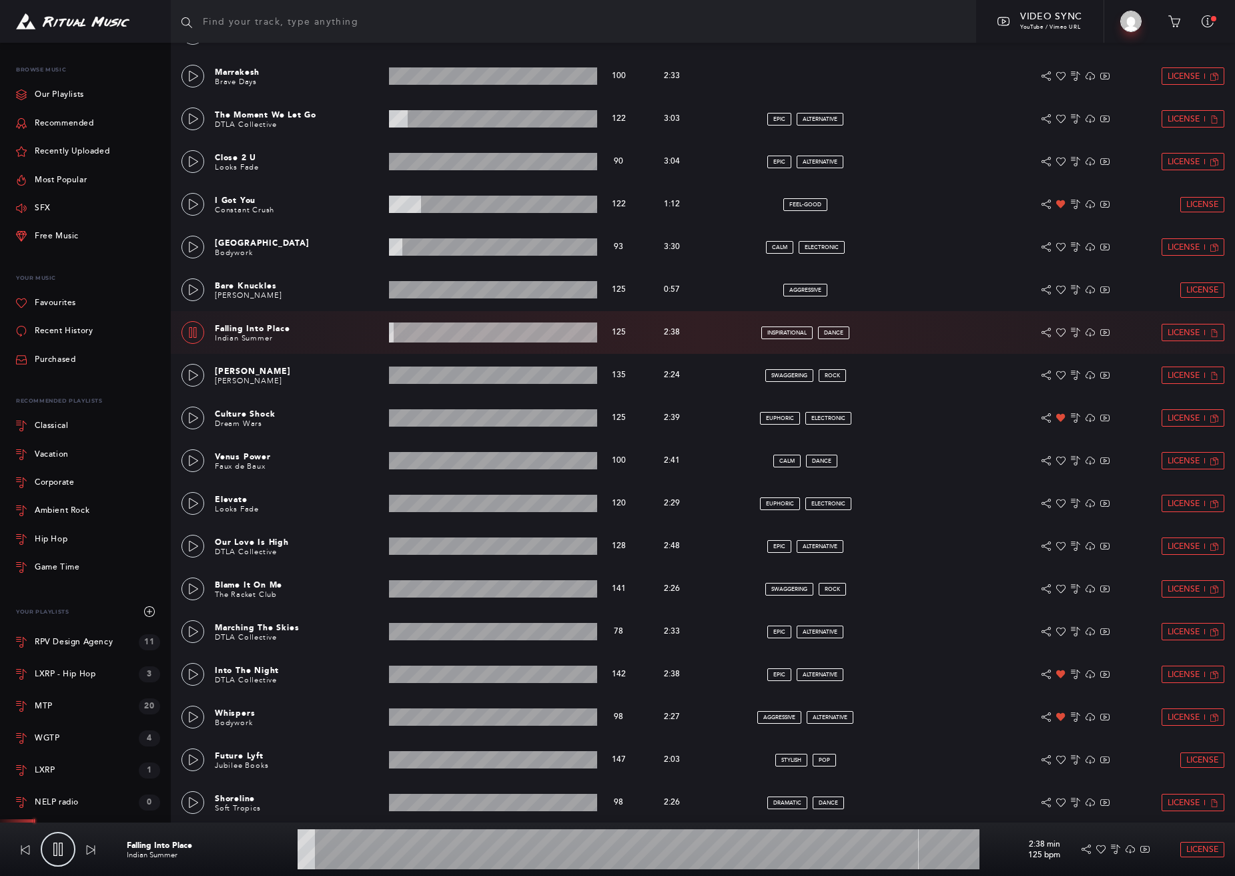
click at [330, 850] on wave at bounding box center [639, 849] width 682 height 40
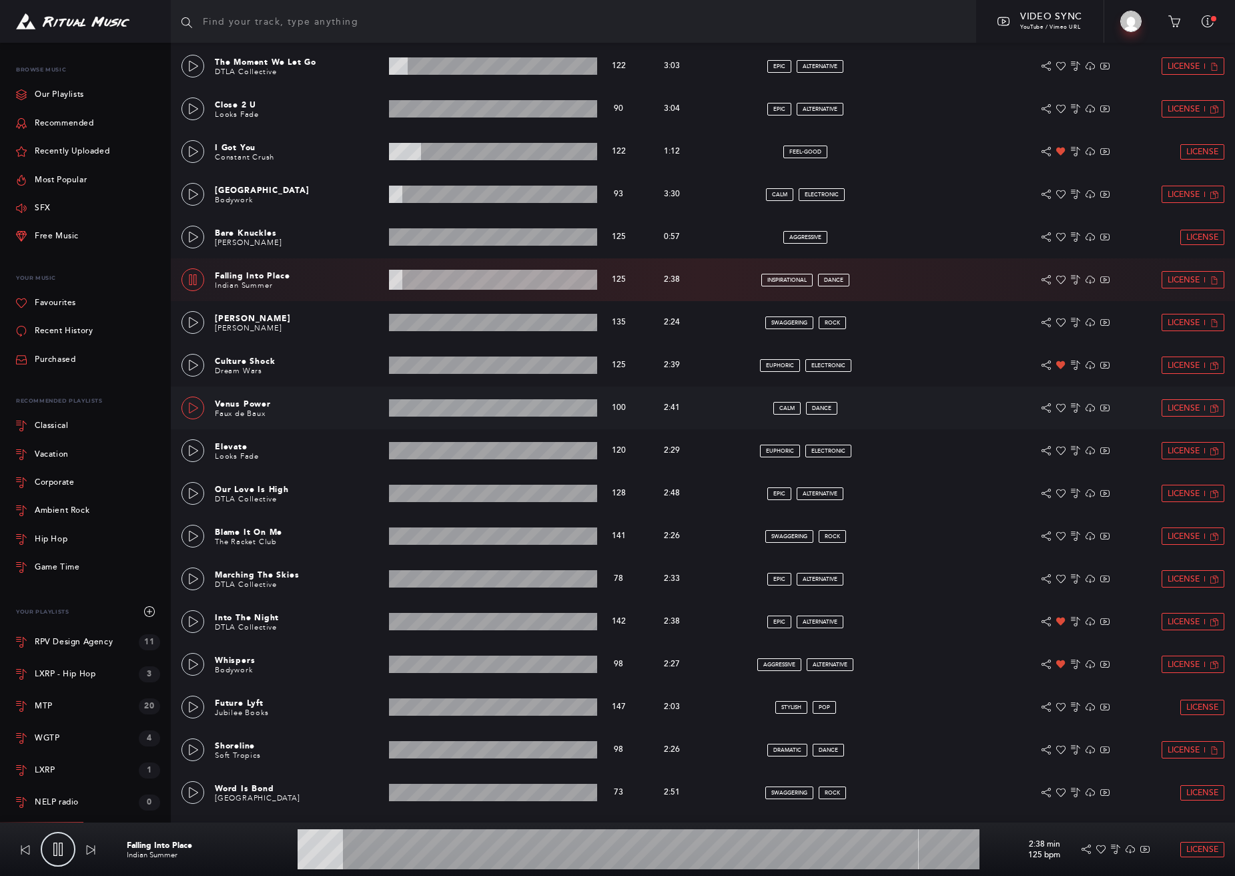
click at [191, 408] on icon at bounding box center [193, 407] width 11 height 11
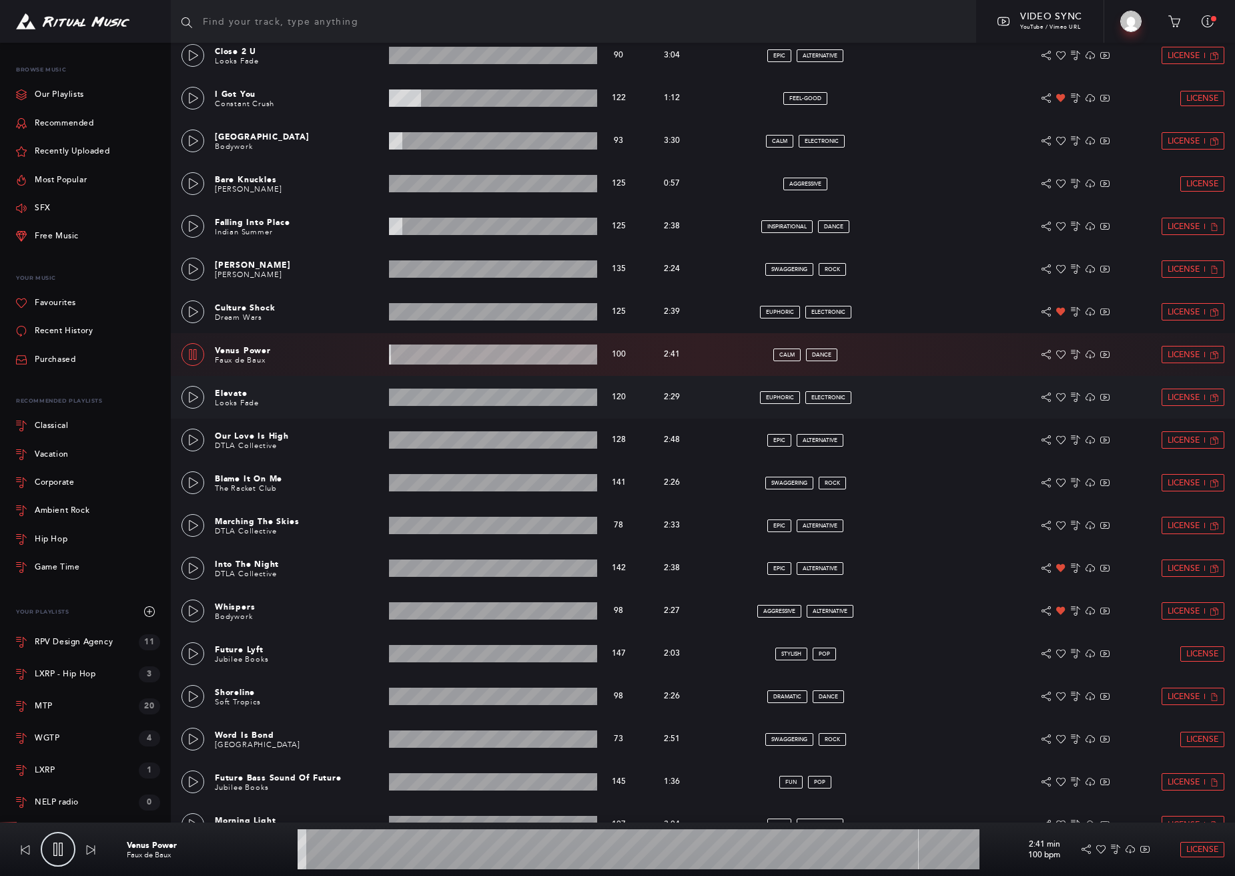
scroll to position [1331, 0]
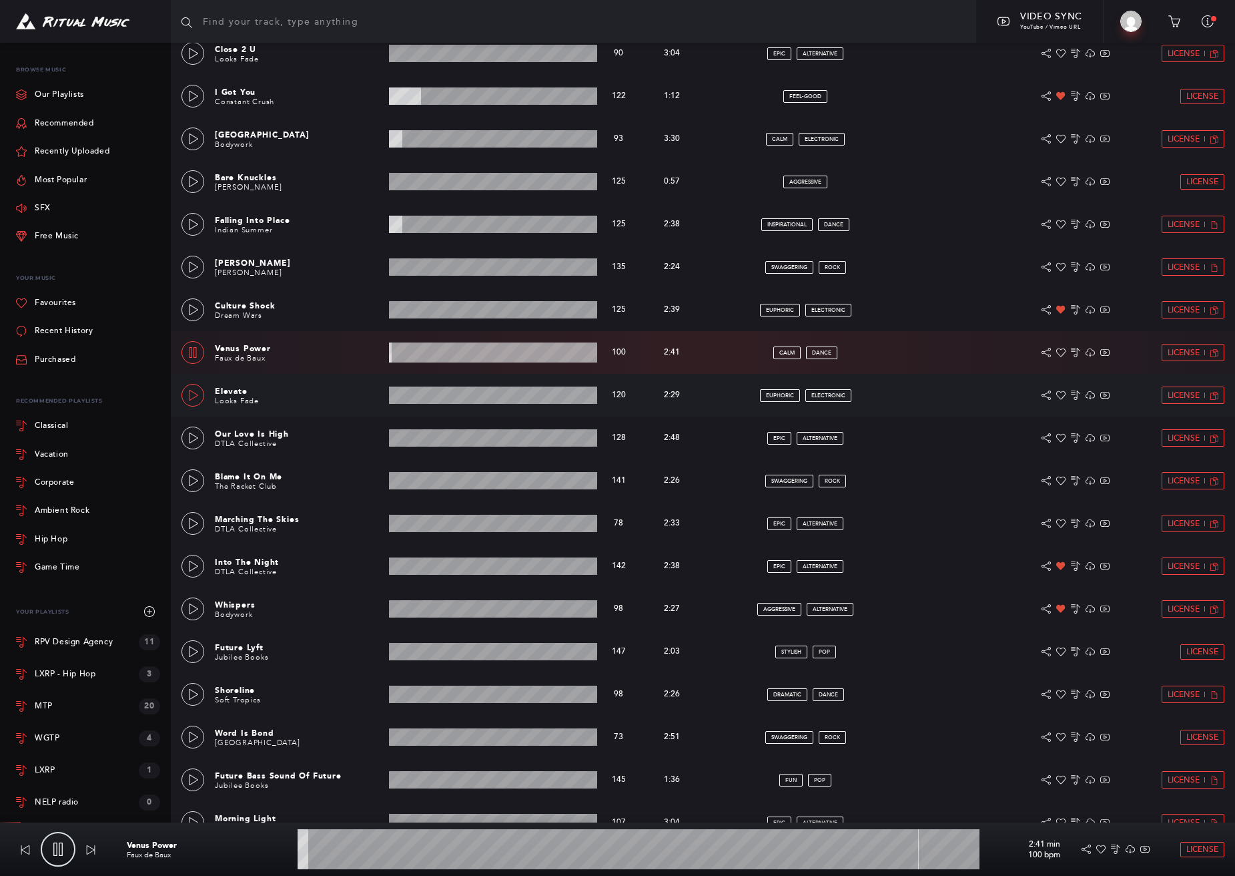
click at [194, 400] on icon at bounding box center [193, 395] width 11 height 11
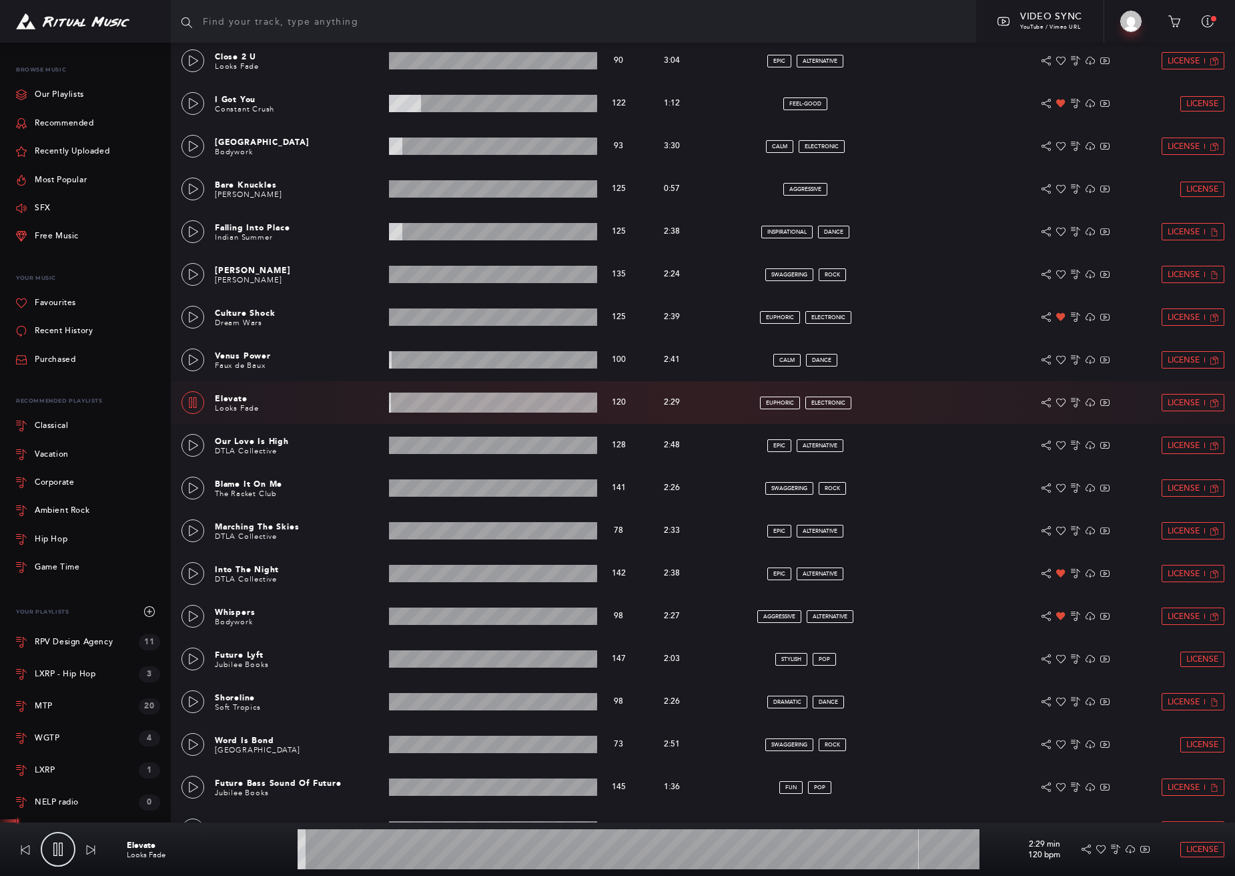
click at [362, 853] on wave at bounding box center [639, 849] width 682 height 40
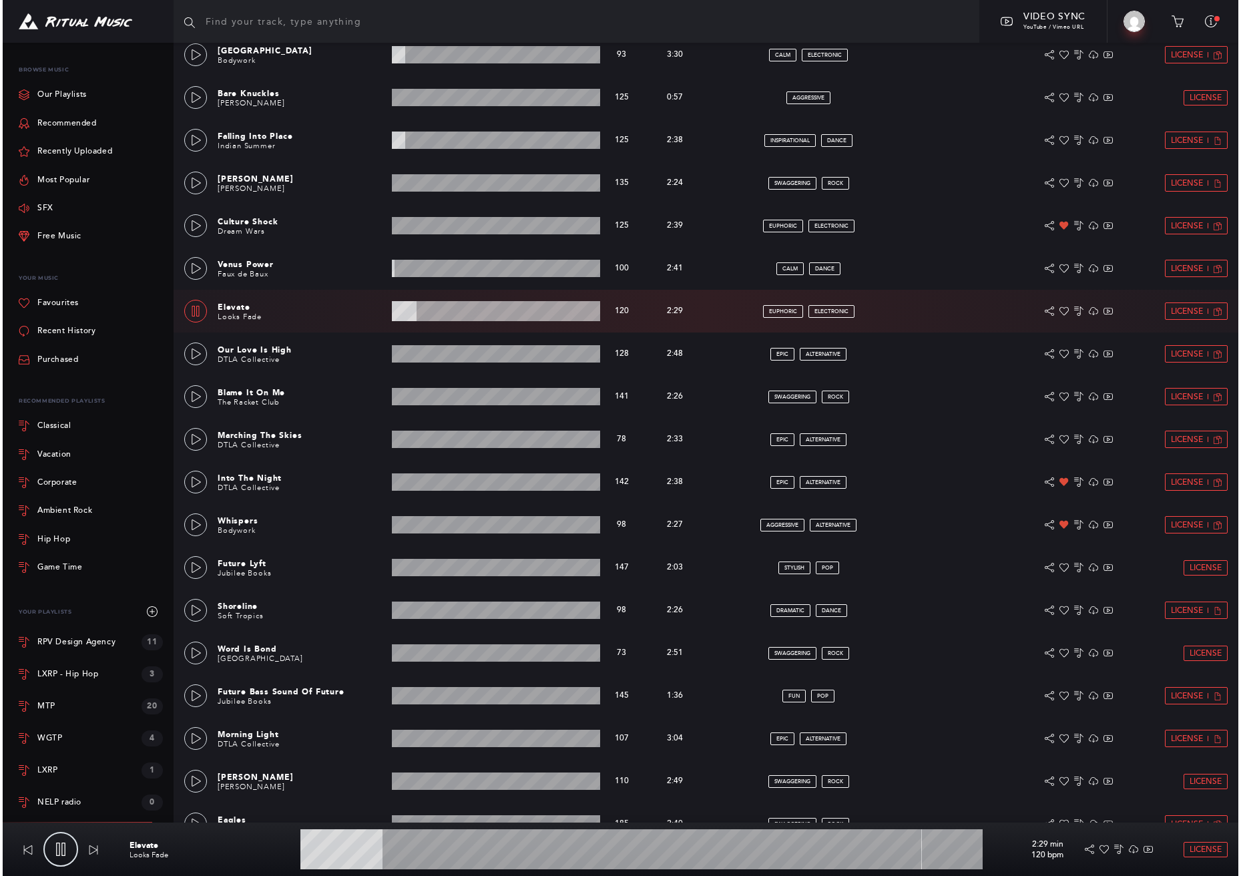
scroll to position [1417, 0]
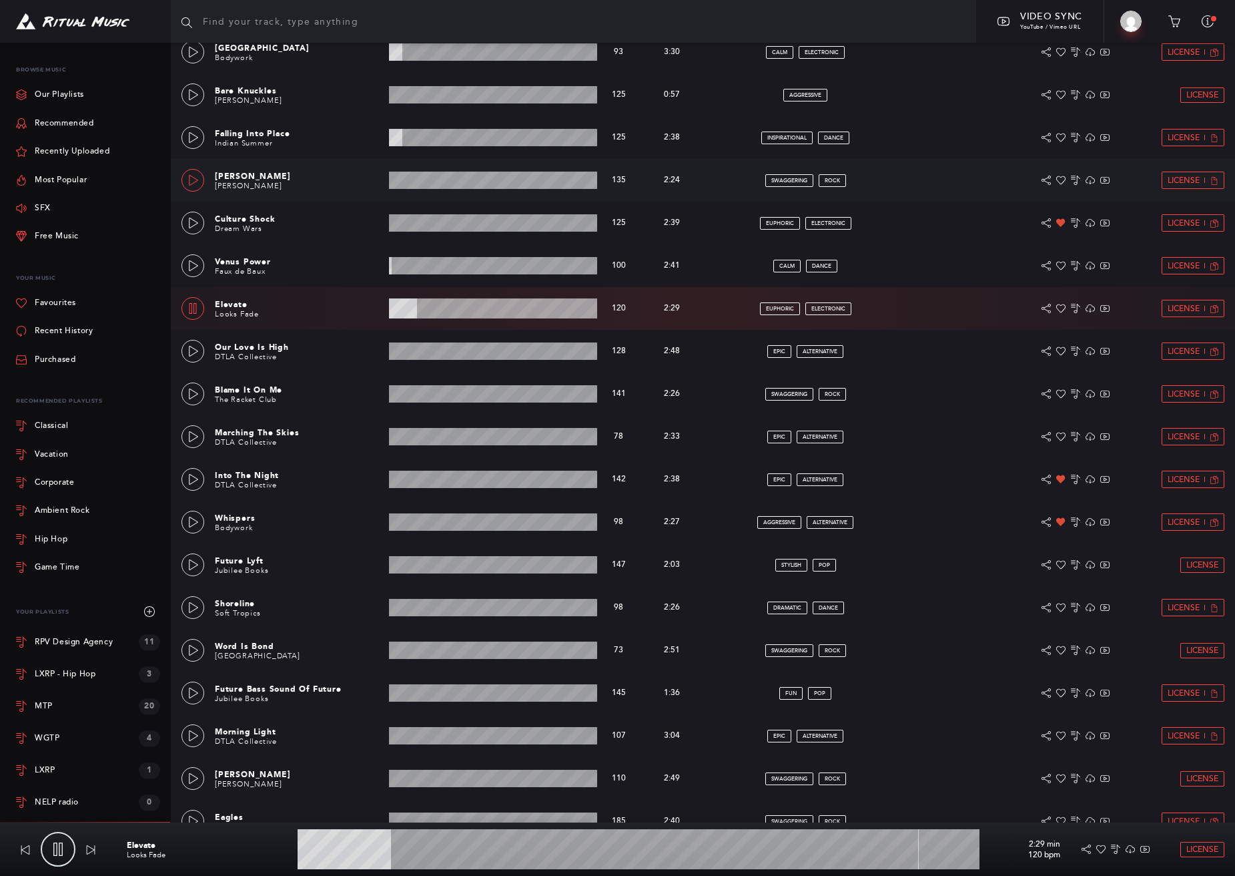
click at [198, 186] on link at bounding box center [193, 180] width 23 height 23
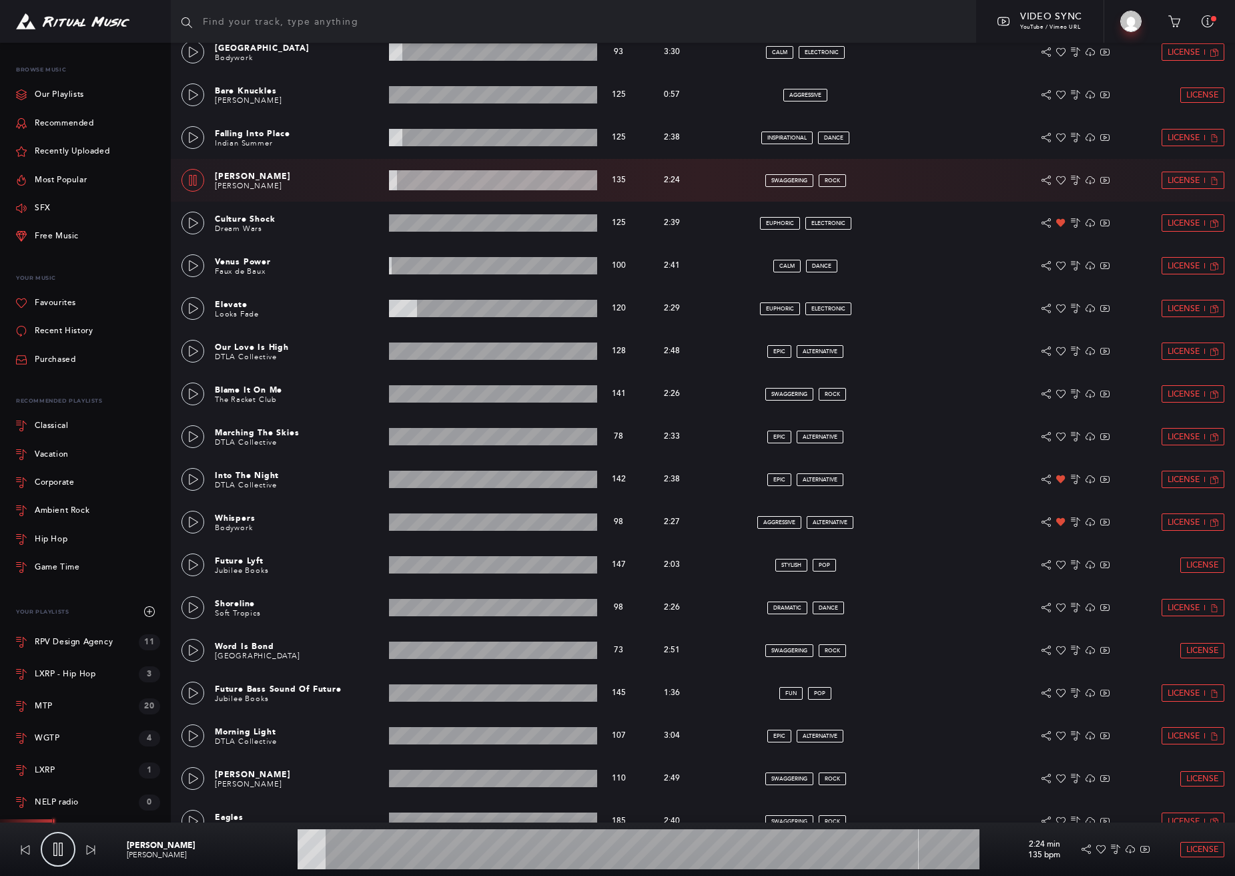
click at [356, 850] on wave at bounding box center [639, 849] width 682 height 40
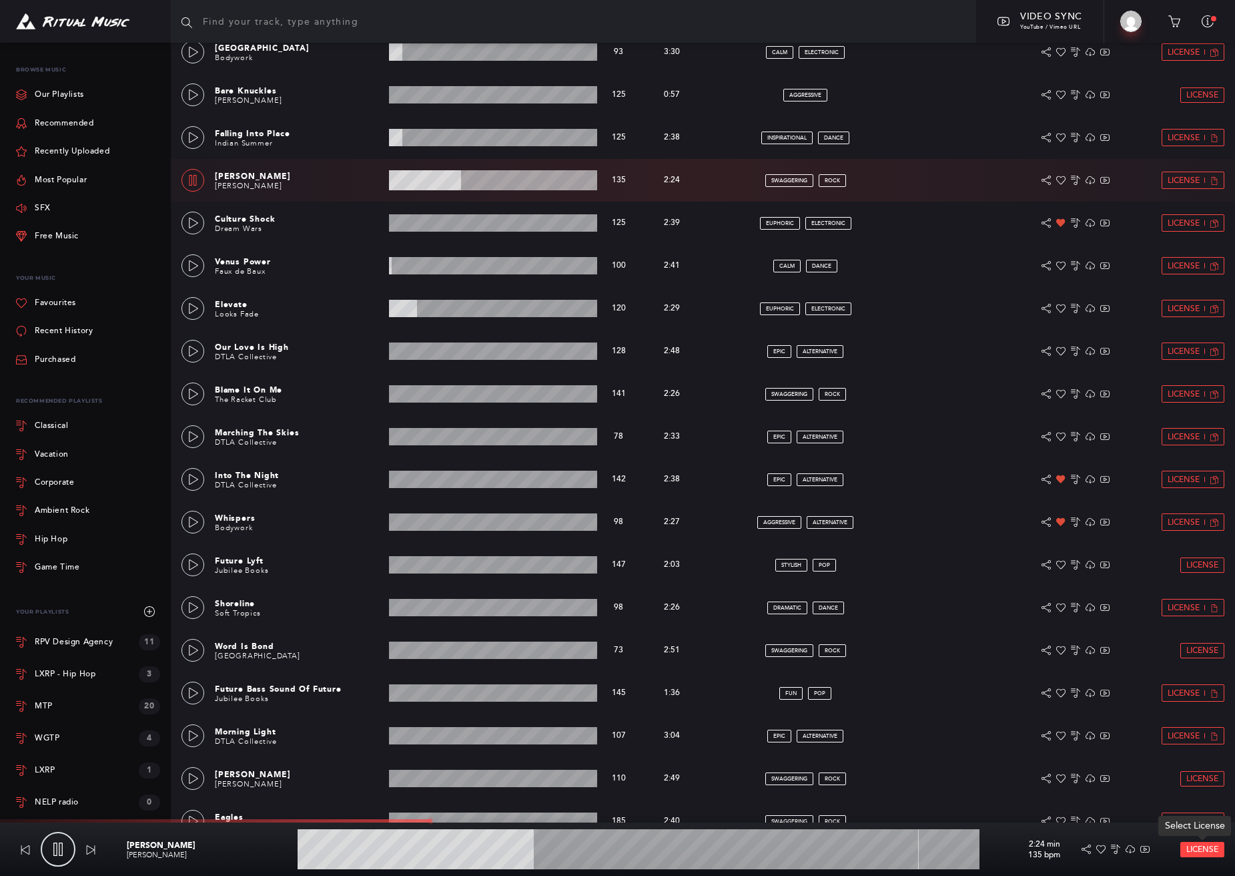
click at [1197, 851] on span "License" at bounding box center [1203, 849] width 32 height 9
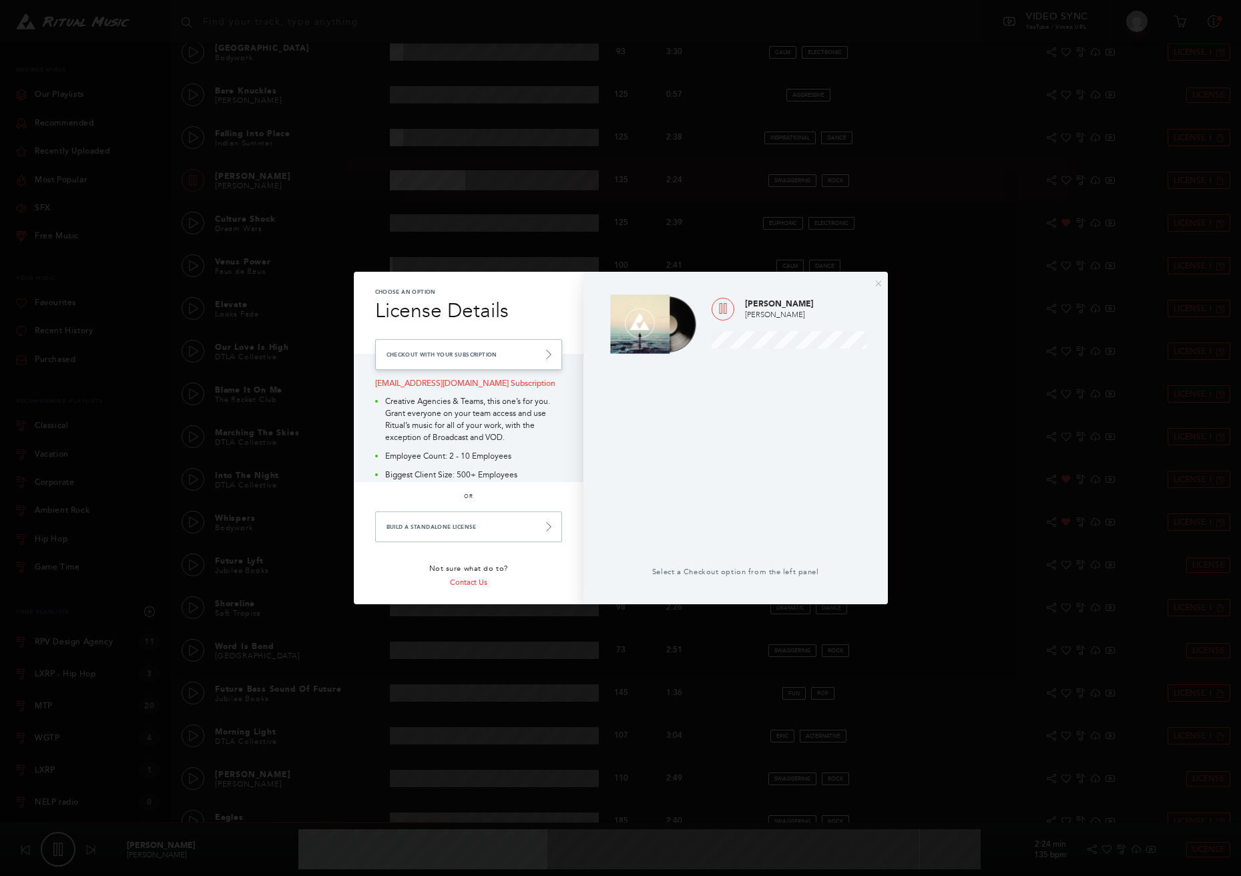
click at [435, 346] on link "Checkout with your Subscription" at bounding box center [468, 354] width 187 height 31
type input "45.16"
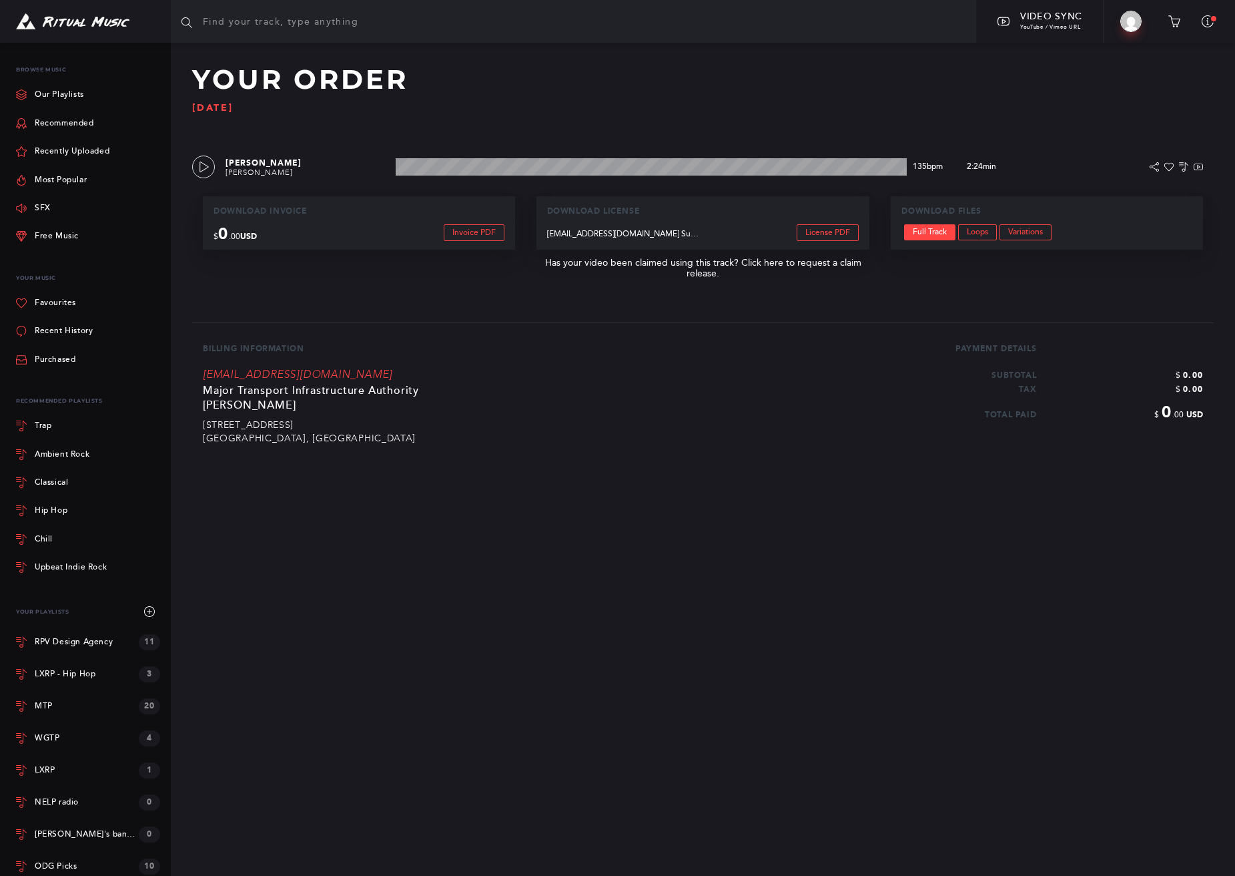
click at [499, 506] on section "Browse Playlists Blog Video Sync YouTube / Vimeo URL Big Build Video Profile Up…" at bounding box center [617, 438] width 1235 height 876
click at [934, 233] on link "Full Track" at bounding box center [929, 232] width 51 height 16
